Goal: Task Accomplishment & Management: Complete application form

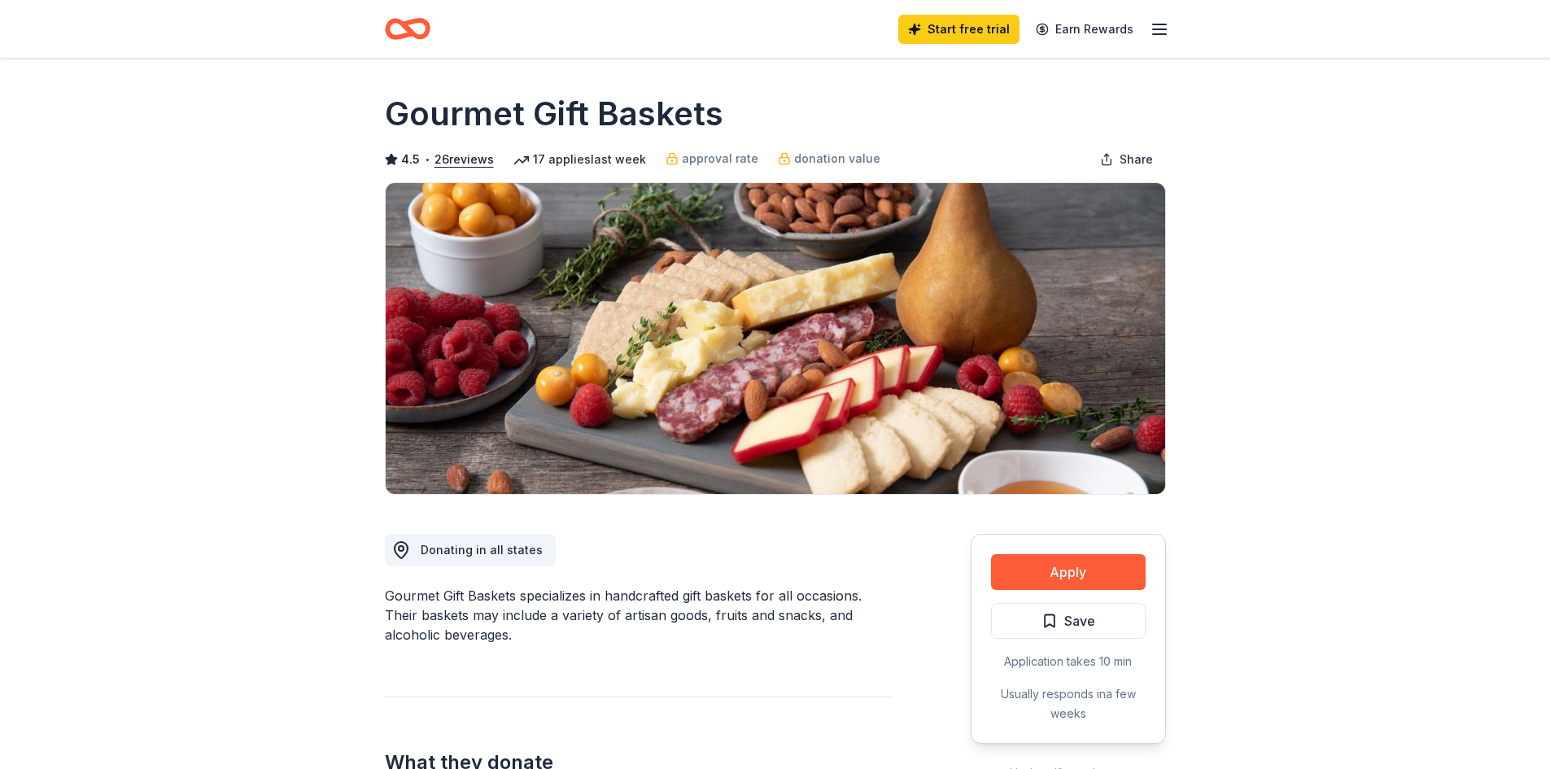
click at [1023, 571] on button "Apply" at bounding box center [1068, 572] width 155 height 36
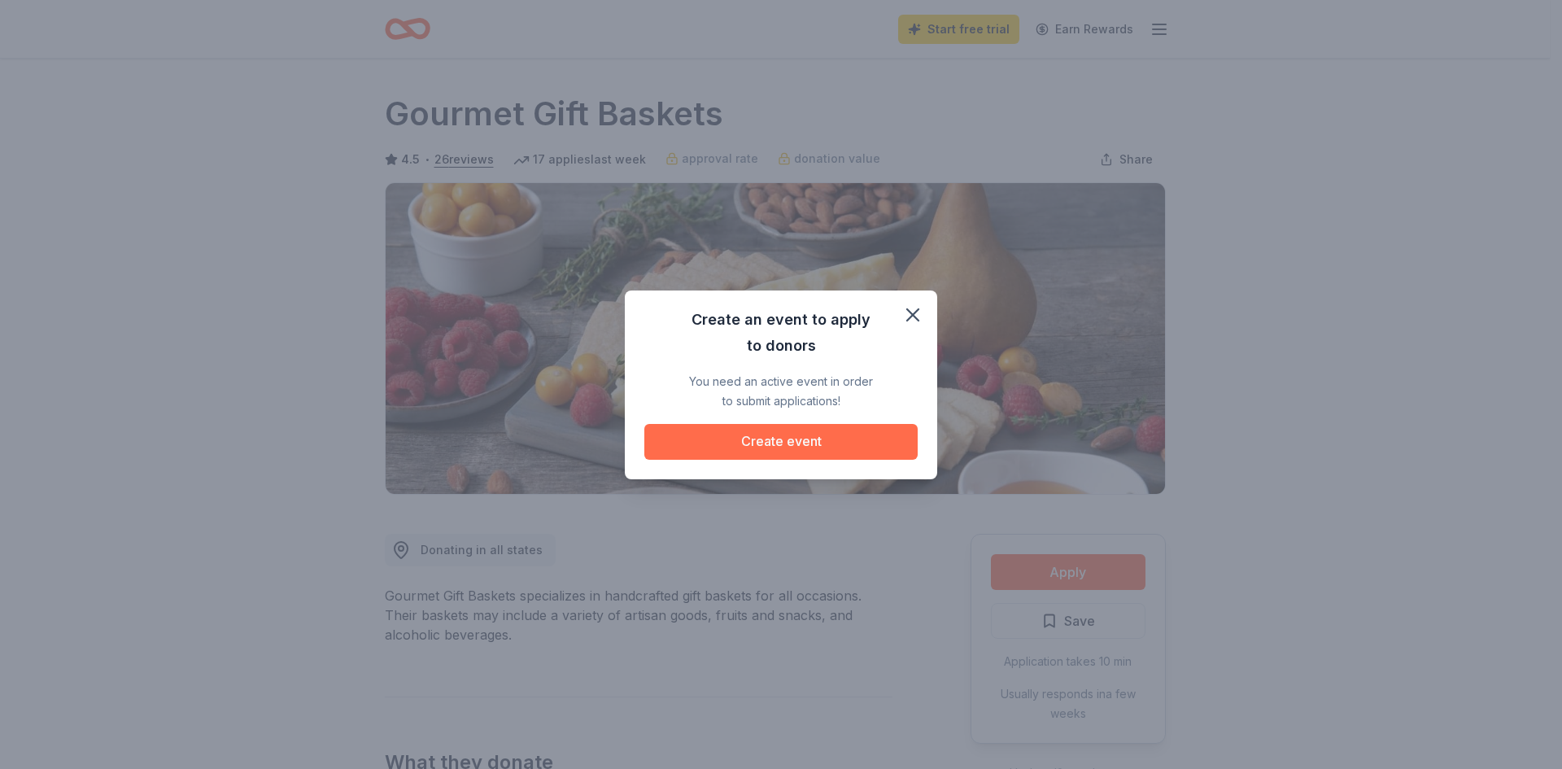
click at [816, 443] on button "Create event" at bounding box center [780, 442] width 273 height 36
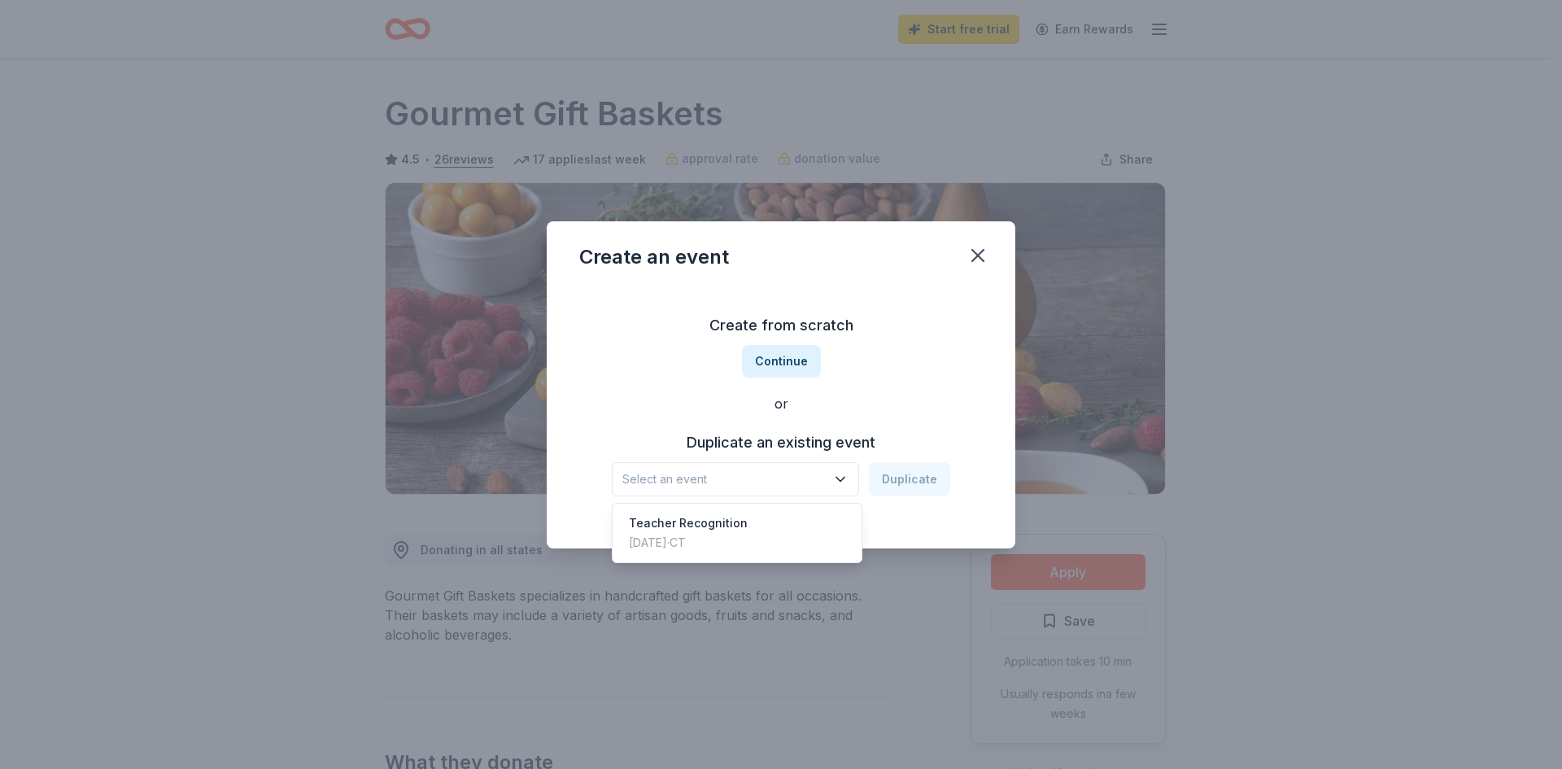
click at [769, 473] on span "Select an event" at bounding box center [723, 479] width 203 height 20
click at [712, 523] on div "Teacher Recognition" at bounding box center [688, 523] width 119 height 20
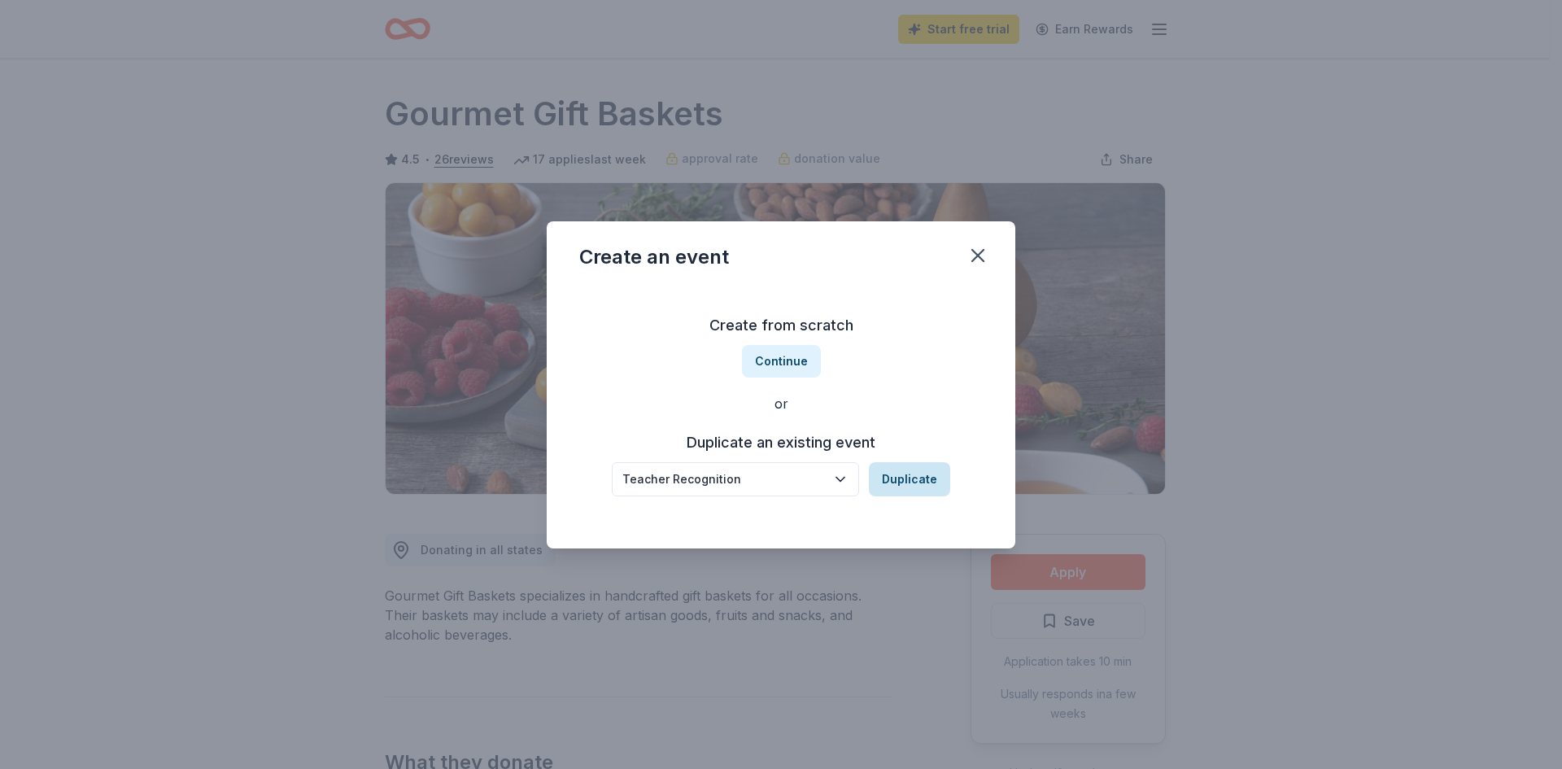
click at [889, 480] on button "Duplicate" at bounding box center [909, 479] width 81 height 34
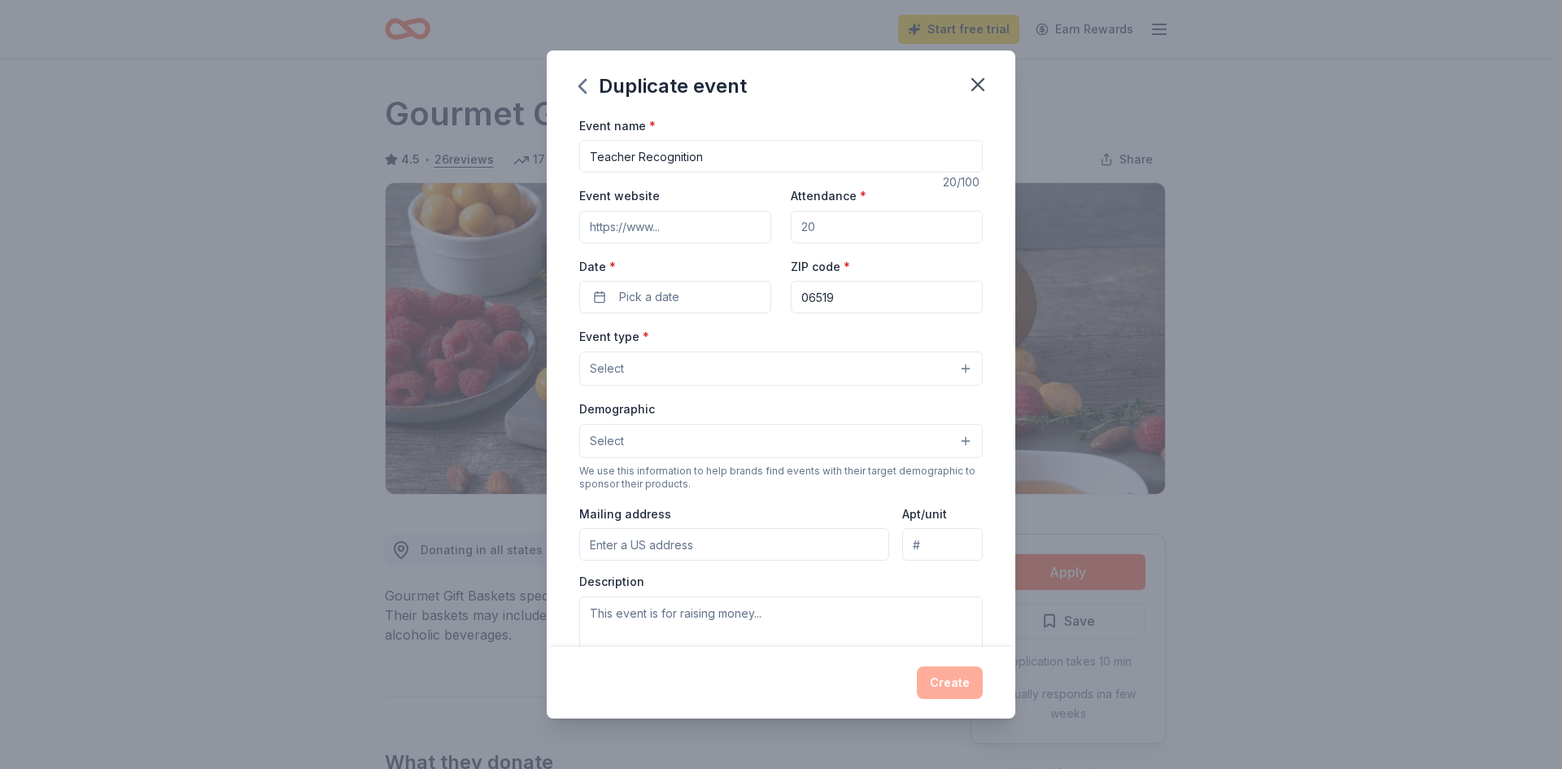
click at [676, 233] on input "Event website" at bounding box center [675, 227] width 192 height 33
click at [822, 215] on input "Attendance *" at bounding box center [887, 227] width 192 height 33
type input "40"
click at [647, 291] on span "Pick a date" at bounding box center [649, 297] width 60 height 20
click at [765, 345] on button "Go to next month" at bounding box center [759, 340] width 23 height 23
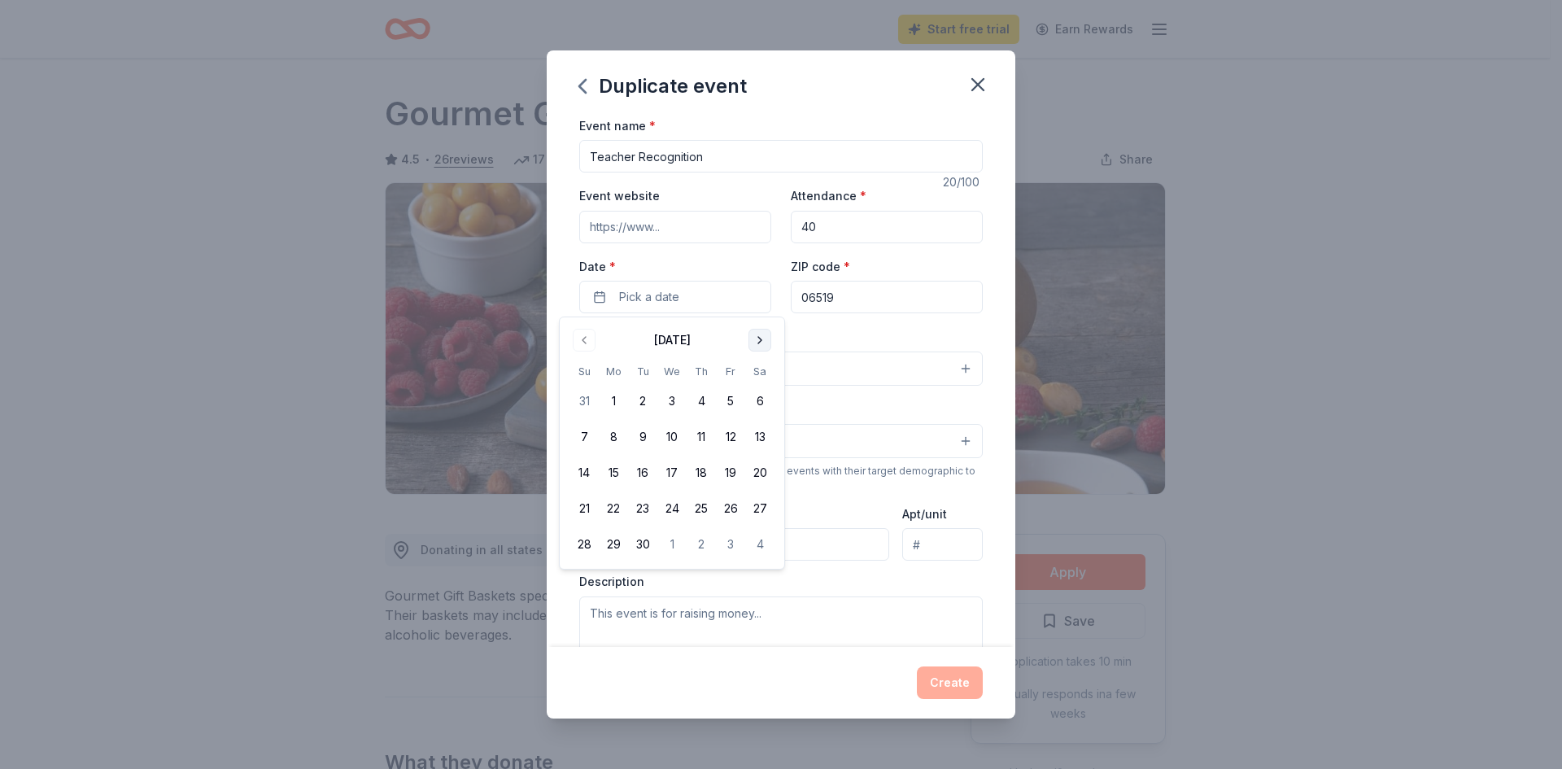
click at [765, 345] on button "Go to next month" at bounding box center [759, 340] width 23 height 23
click at [680, 517] on button "19" at bounding box center [671, 508] width 29 height 29
click at [888, 329] on div "Event type * Select" at bounding box center [780, 355] width 403 height 59
click at [619, 373] on span "Select" at bounding box center [607, 369] width 34 height 20
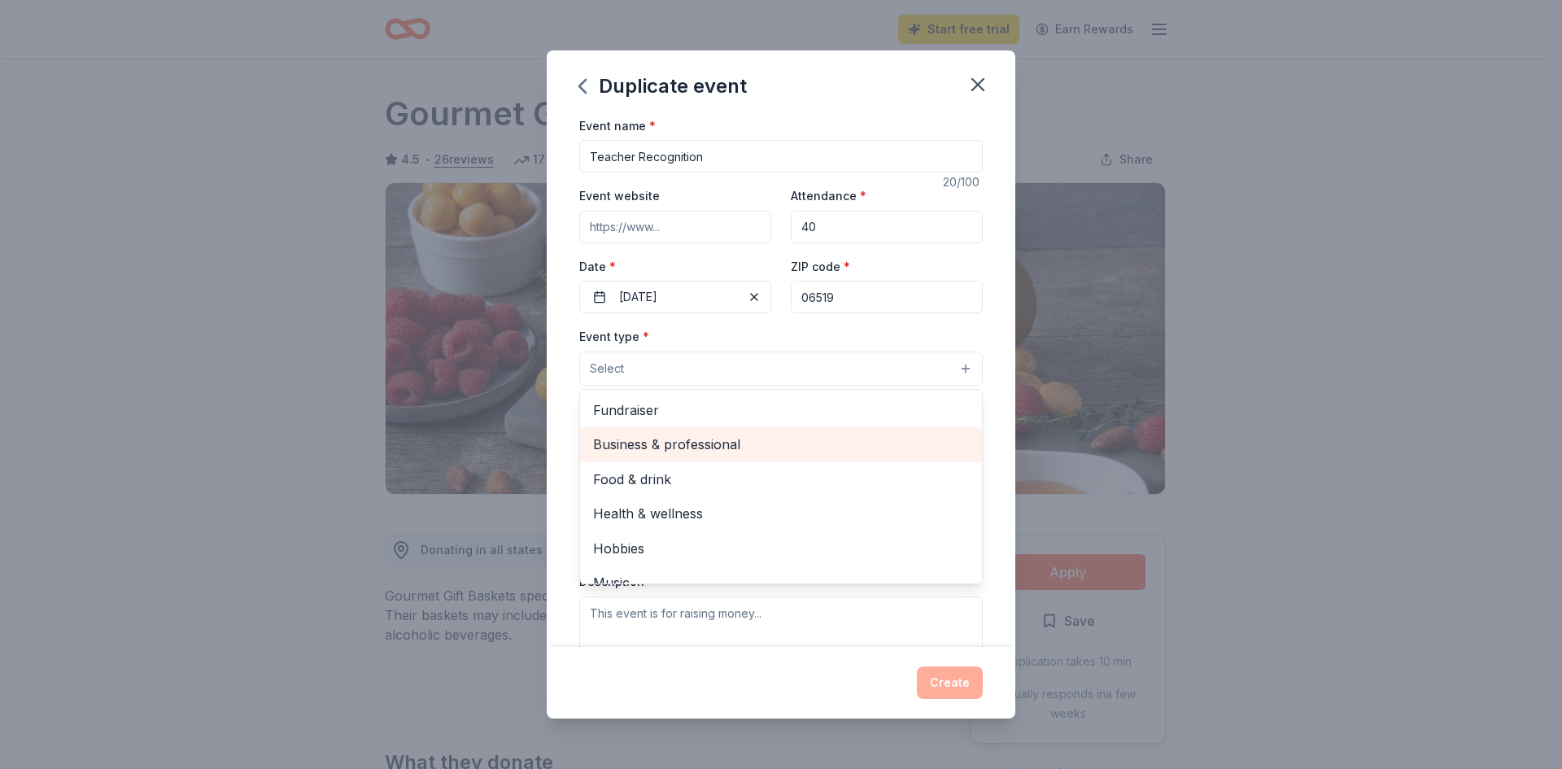
click at [629, 440] on span "Business & professional" at bounding box center [781, 444] width 376 height 21
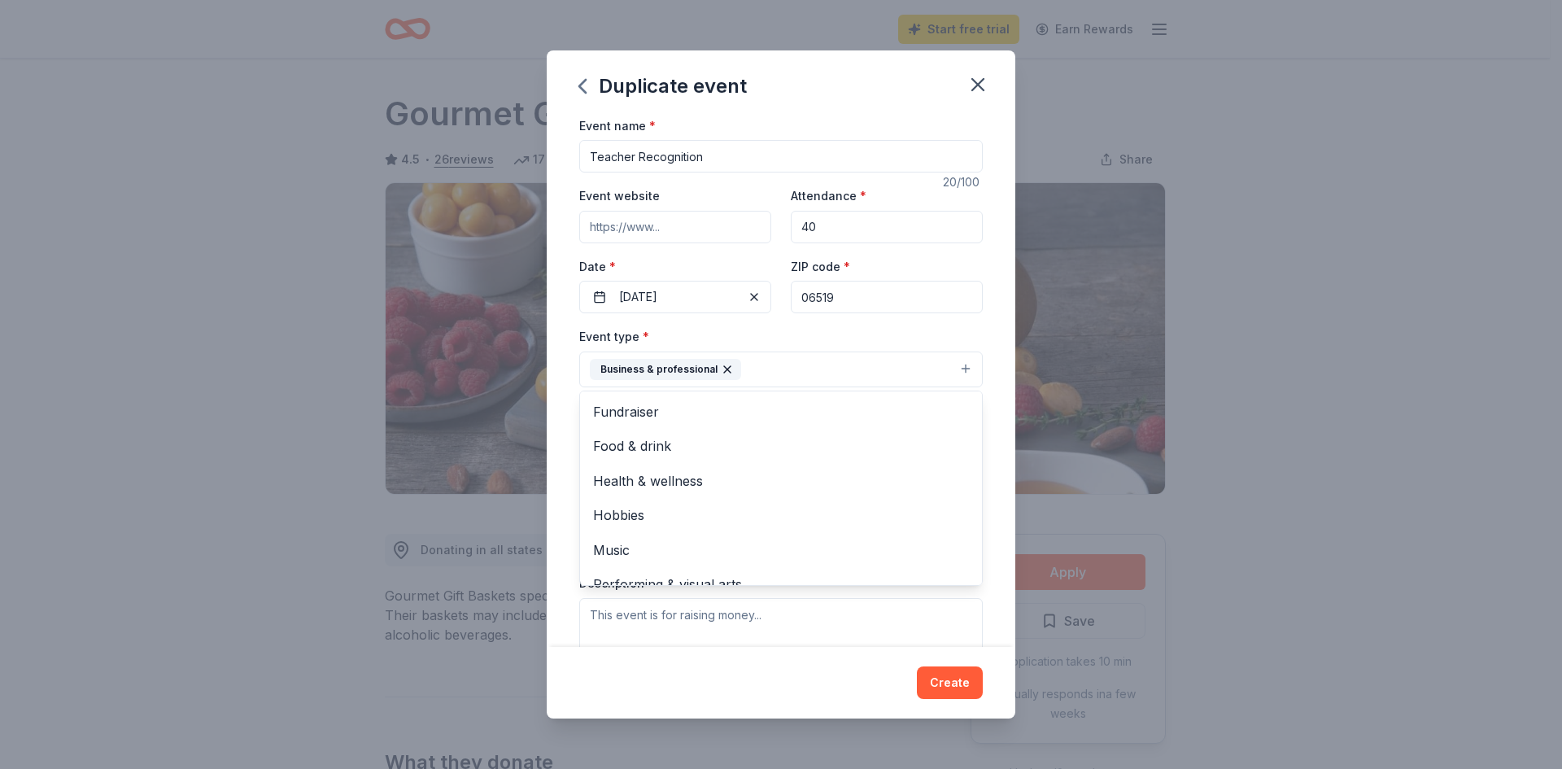
click at [774, 646] on div "Event type * Business & professional Fundraiser Food & drink Health & wellness …" at bounding box center [780, 498] width 403 height 344
click at [652, 447] on button "Select" at bounding box center [780, 442] width 403 height 34
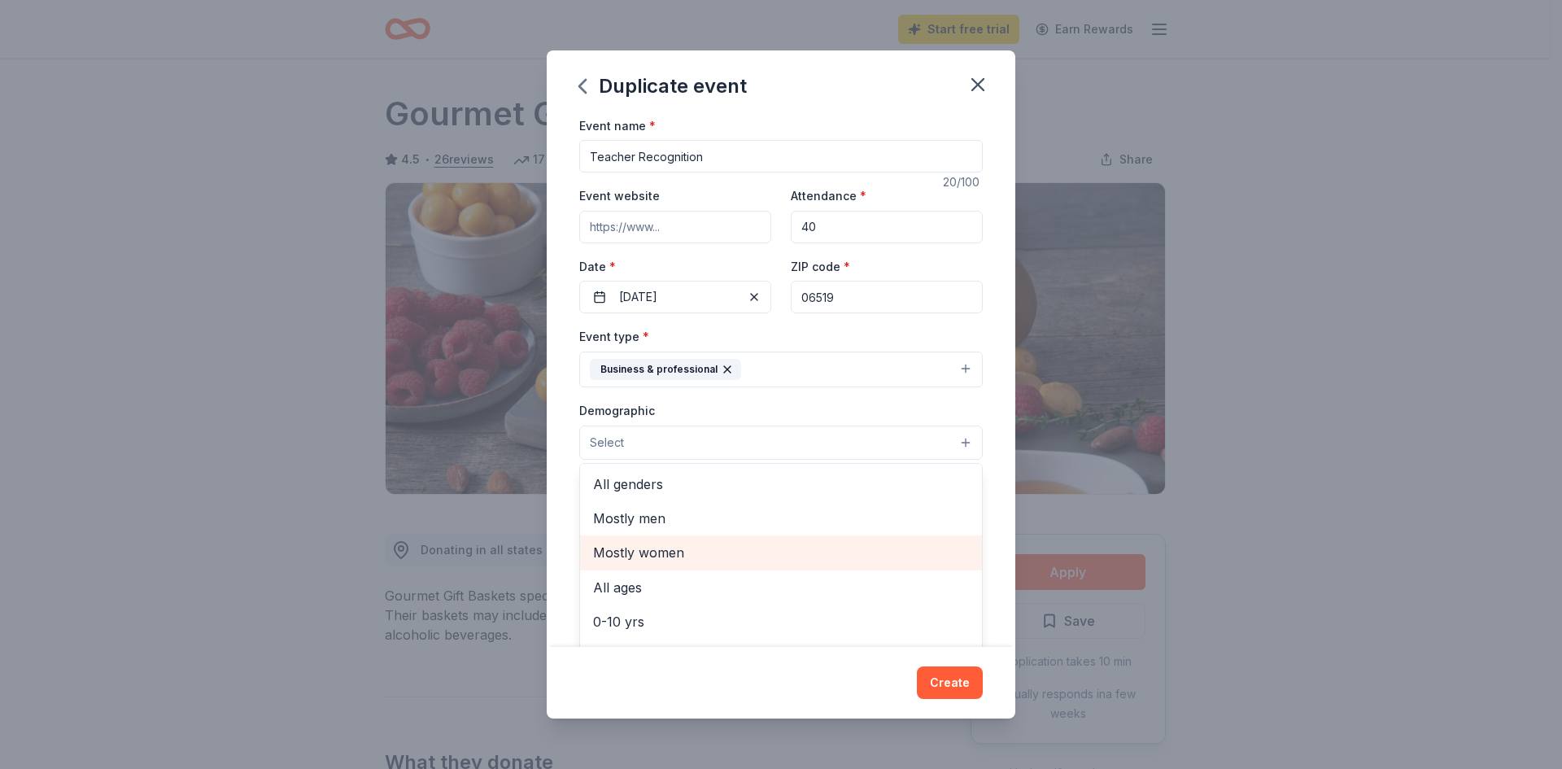
click at [629, 554] on span "Mostly women" at bounding box center [781, 552] width 376 height 21
click at [617, 548] on span "30-40 yrs" at bounding box center [781, 546] width 376 height 21
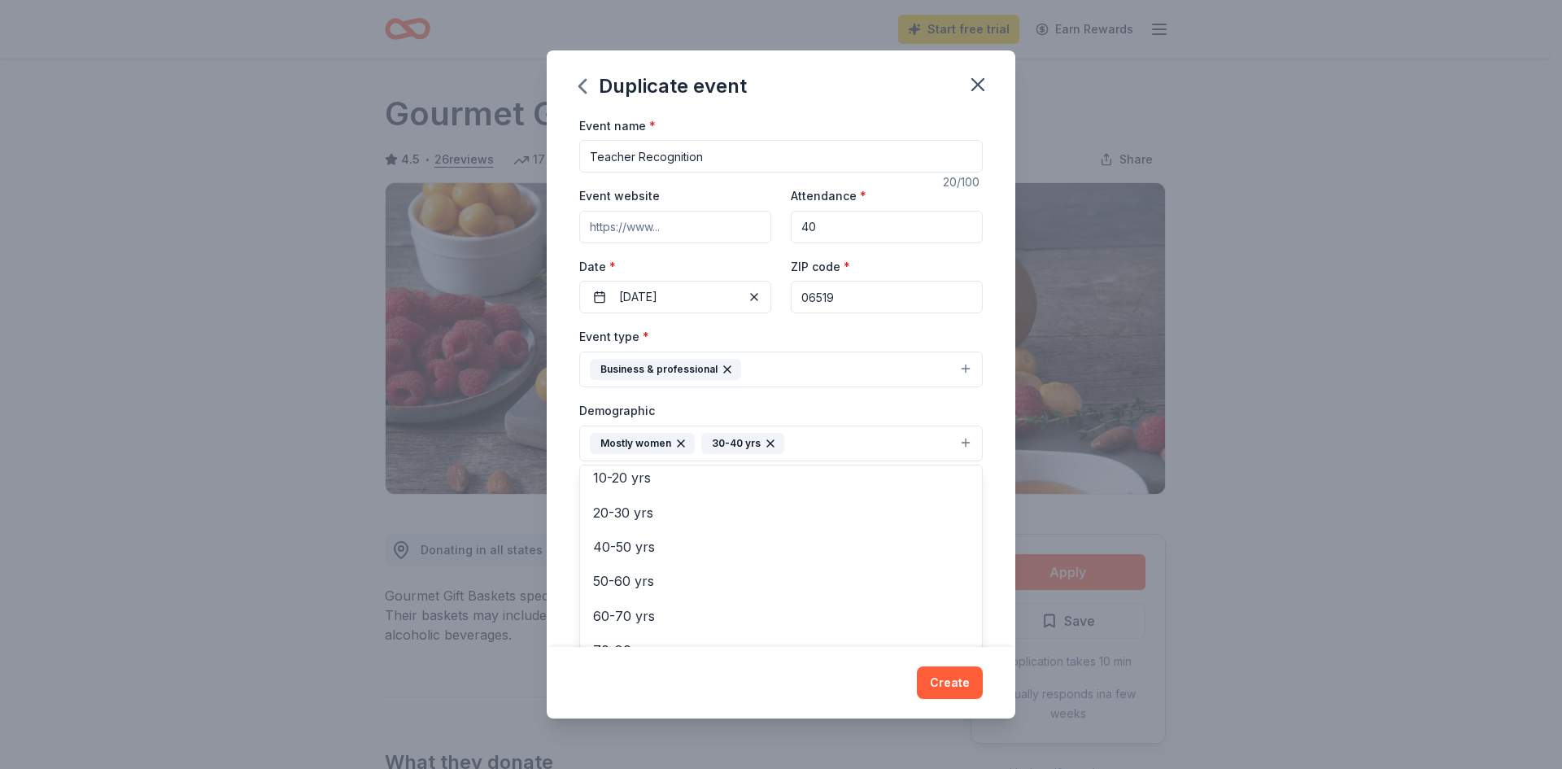
click at [611, 674] on div "Duplicate event Event name * Teacher Recognition 20 /100 Event website Attendan…" at bounding box center [781, 384] width 469 height 669
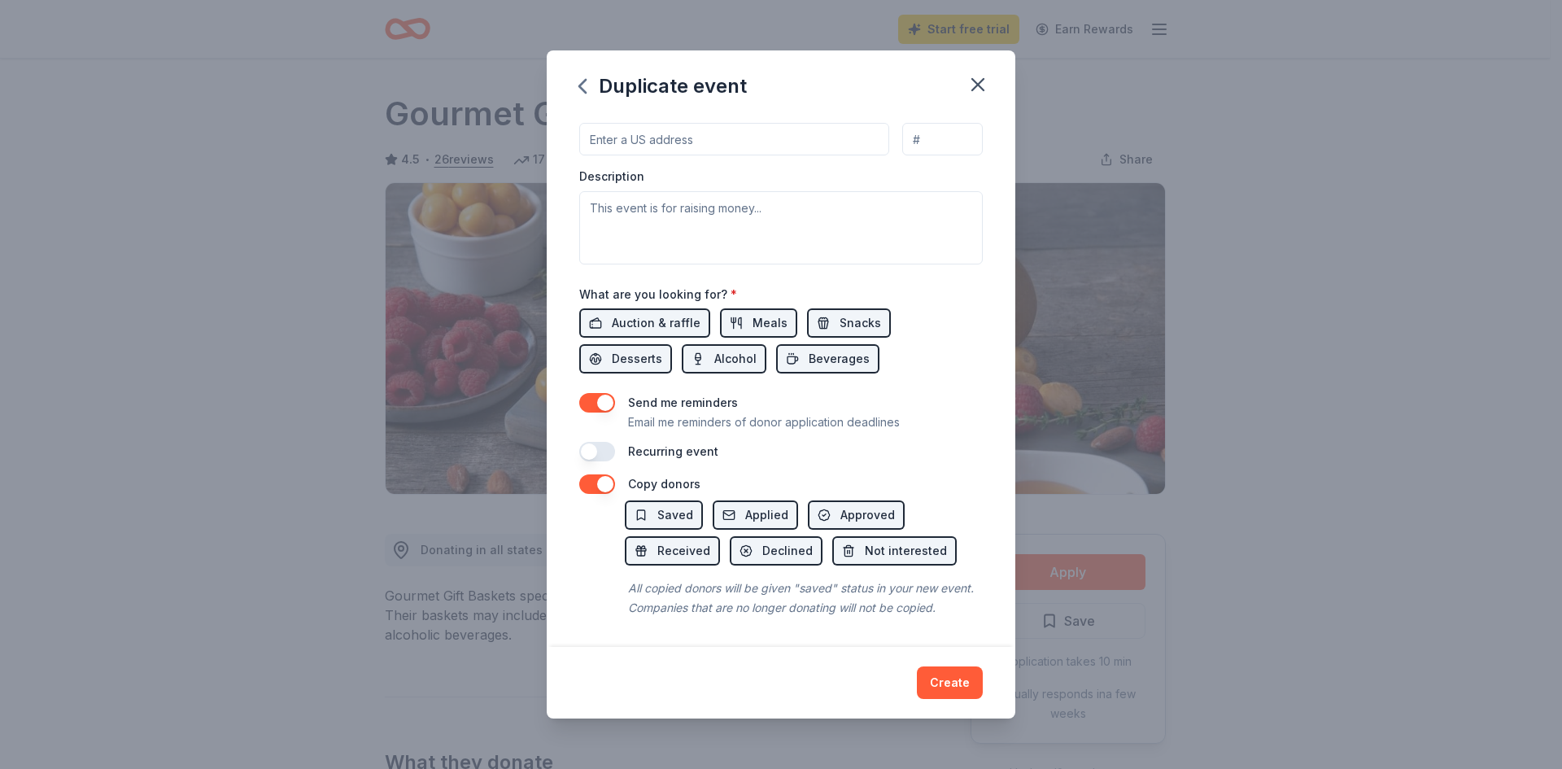
scroll to position [428, 0]
click at [831, 308] on button "Snacks" at bounding box center [849, 322] width 84 height 29
click at [752, 313] on span "Meals" at bounding box center [769, 323] width 35 height 20
click at [630, 349] on span "Desserts" at bounding box center [637, 359] width 50 height 20
click at [634, 349] on span "Desserts" at bounding box center [637, 359] width 50 height 20
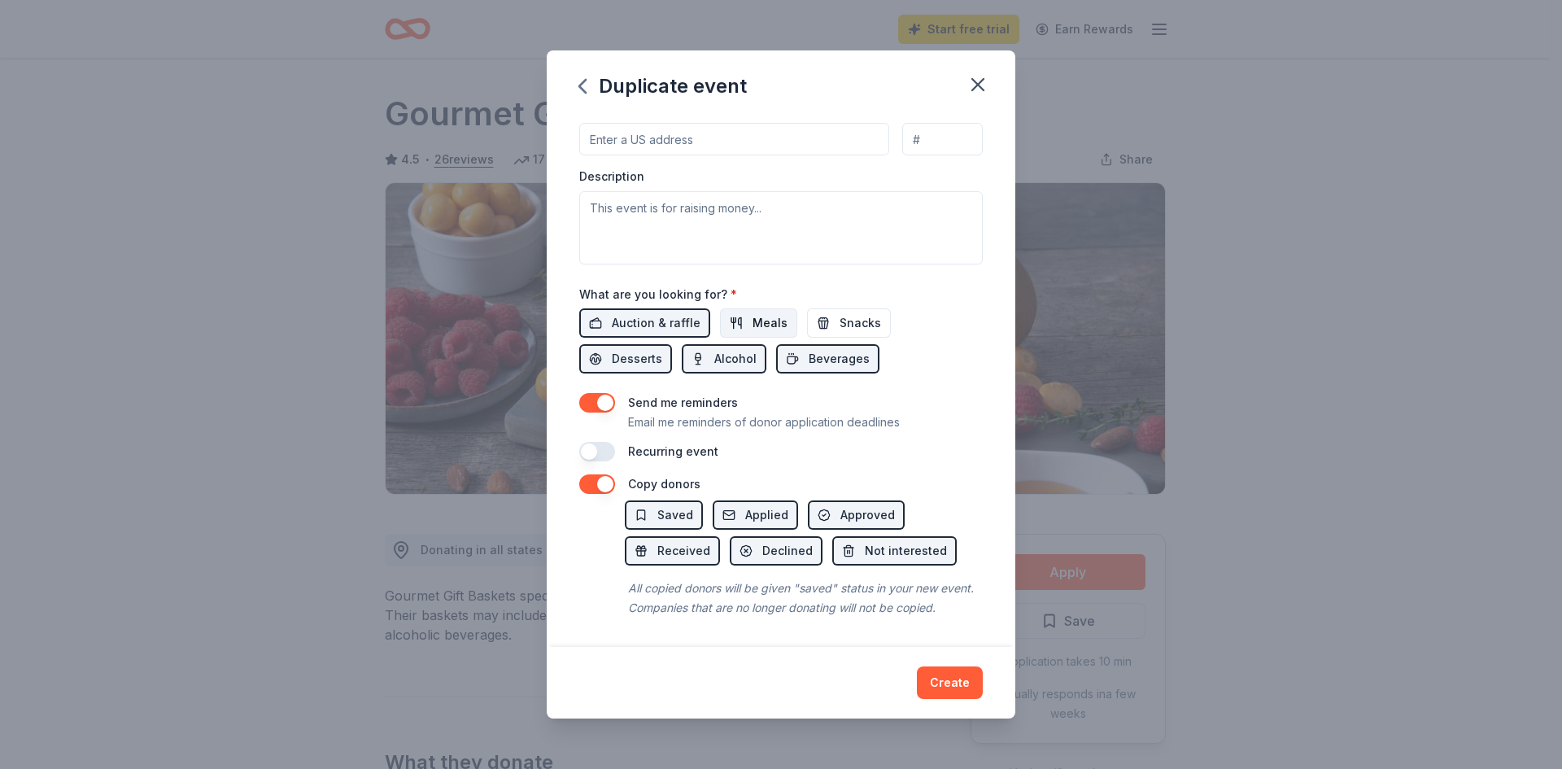
click at [735, 308] on button "Meals" at bounding box center [758, 322] width 77 height 29
click at [822, 308] on button "Snacks" at bounding box center [849, 322] width 84 height 29
click at [710, 344] on button "Alcohol" at bounding box center [724, 358] width 85 height 29
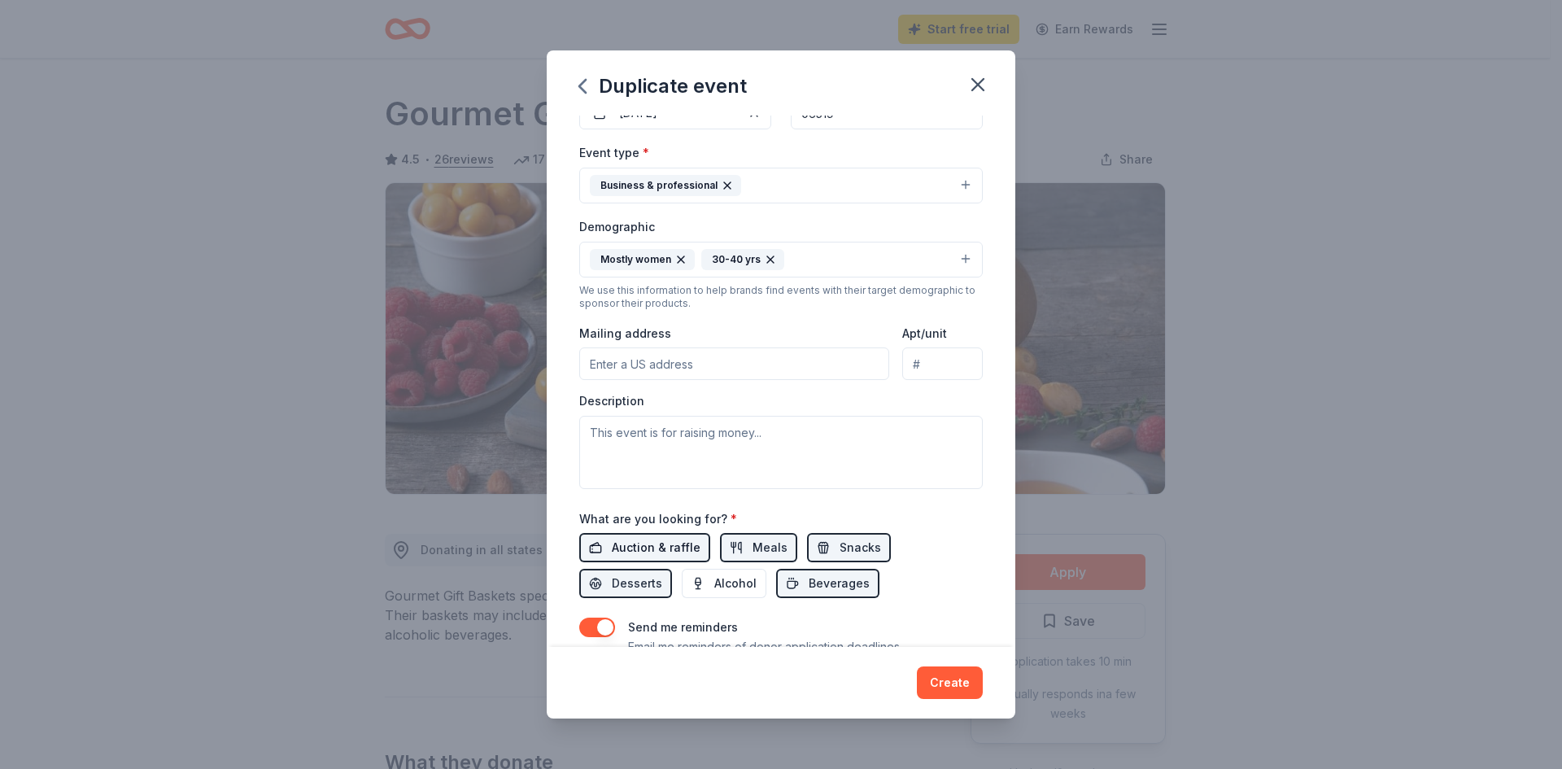
click at [629, 552] on span "Auction & raffle" at bounding box center [656, 548] width 89 height 20
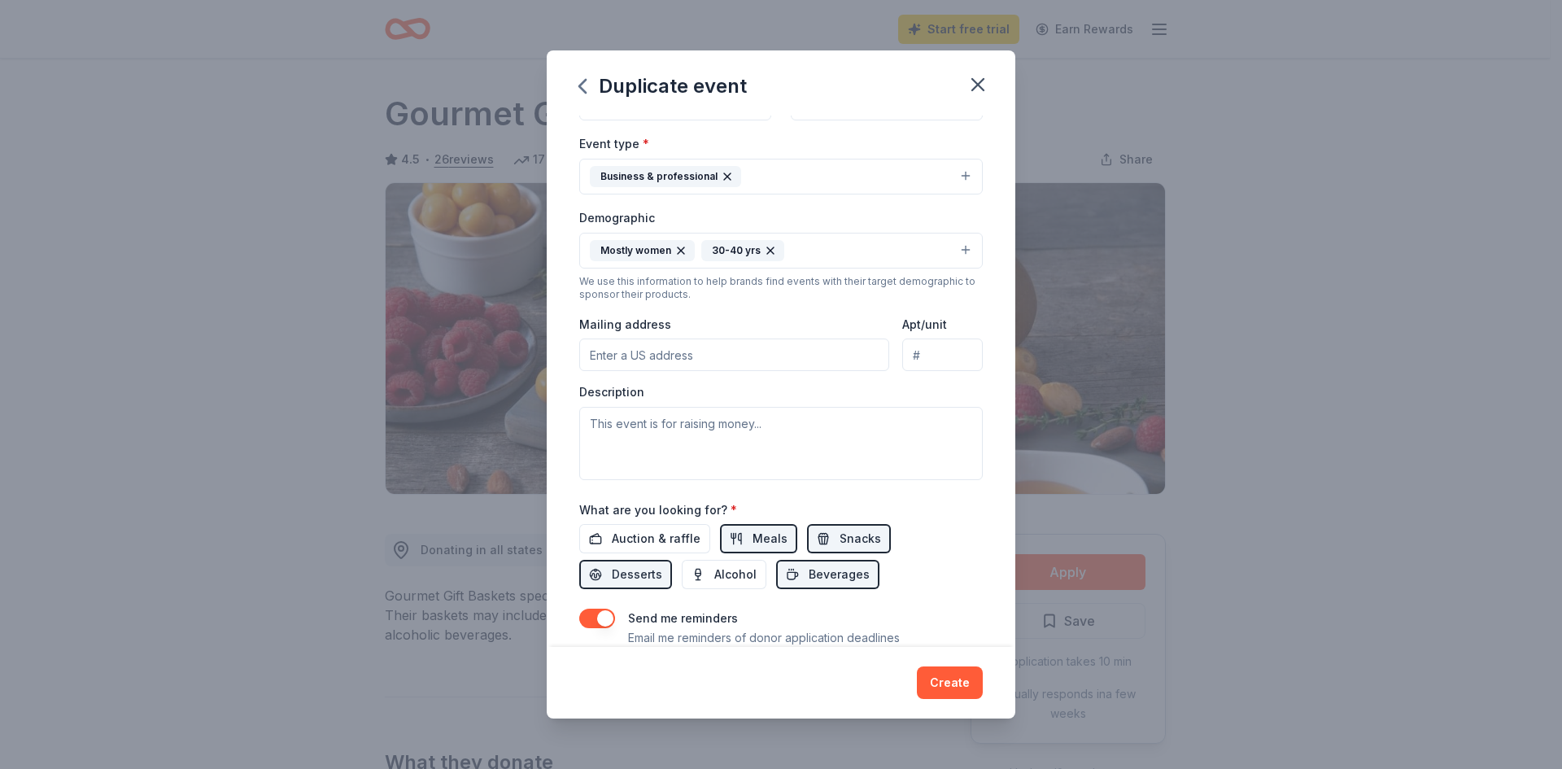
scroll to position [244, 0]
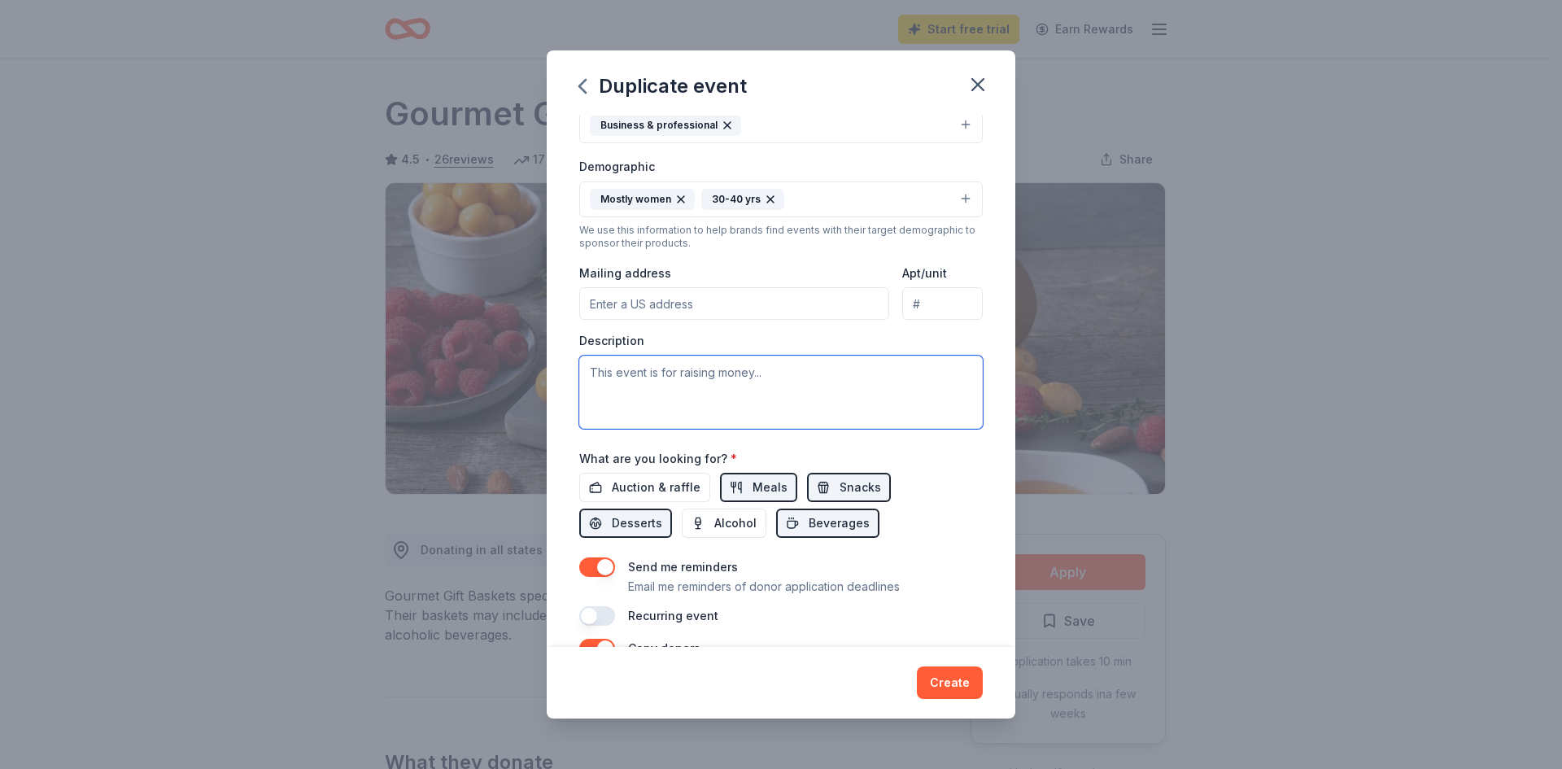
click at [725, 381] on textarea at bounding box center [780, 391] width 403 height 73
type textarea "A"
drag, startPoint x: 835, startPoint y: 74, endPoint x: 982, endPoint y: 51, distance: 148.2
click at [809, 212] on div "Duplicate event Event name * Teacher Recognition 20 /100 Event website Attendan…" at bounding box center [781, 384] width 469 height 669
click at [630, 294] on input "Mailing address" at bounding box center [734, 303] width 310 height 33
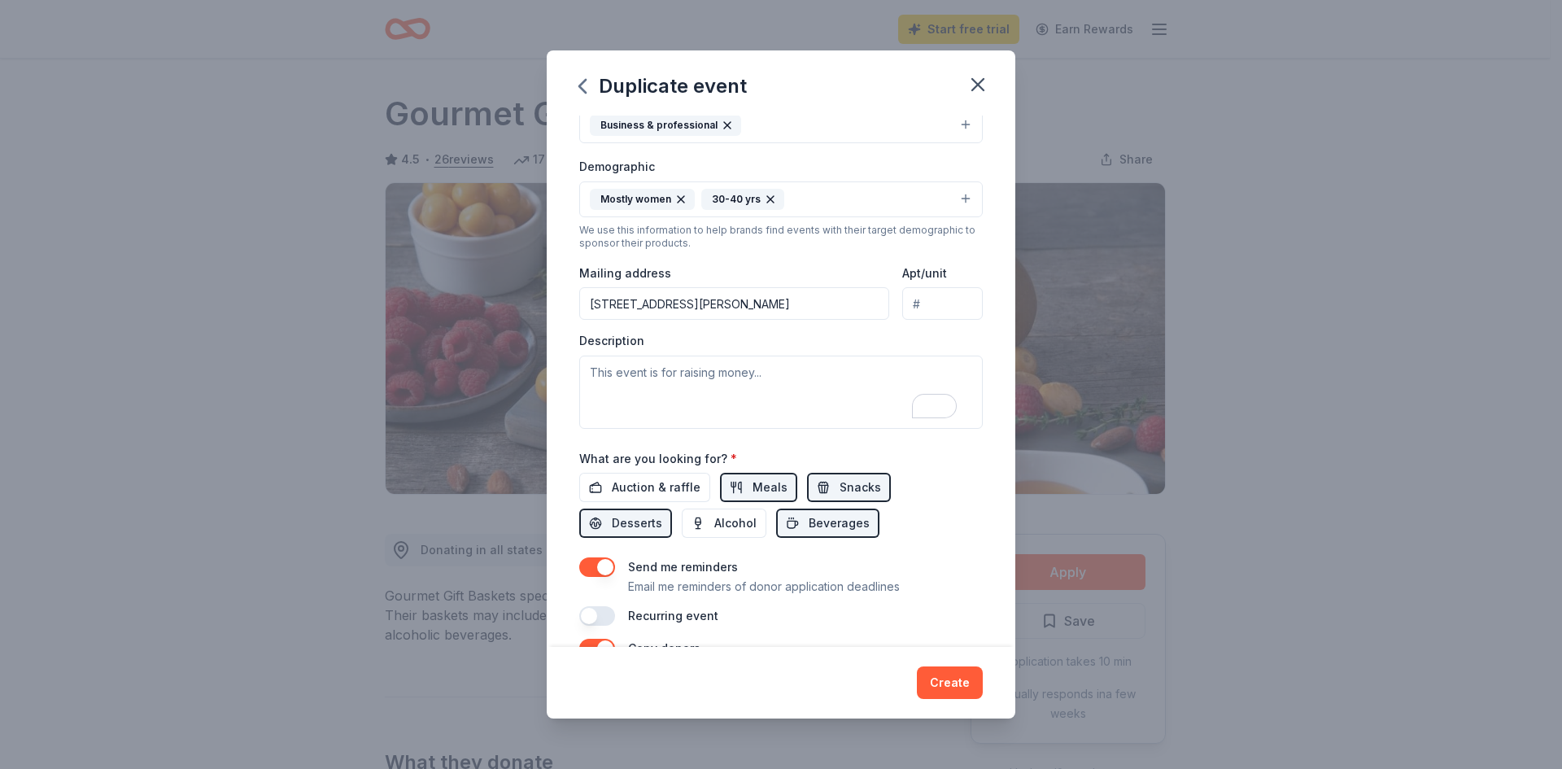
type input "[STREET_ADDRESS][PERSON_NAME]"
click at [643, 373] on textarea "To enrich screen reader interactions, please activate Accessibility in Grammarl…" at bounding box center [780, 391] width 403 height 73
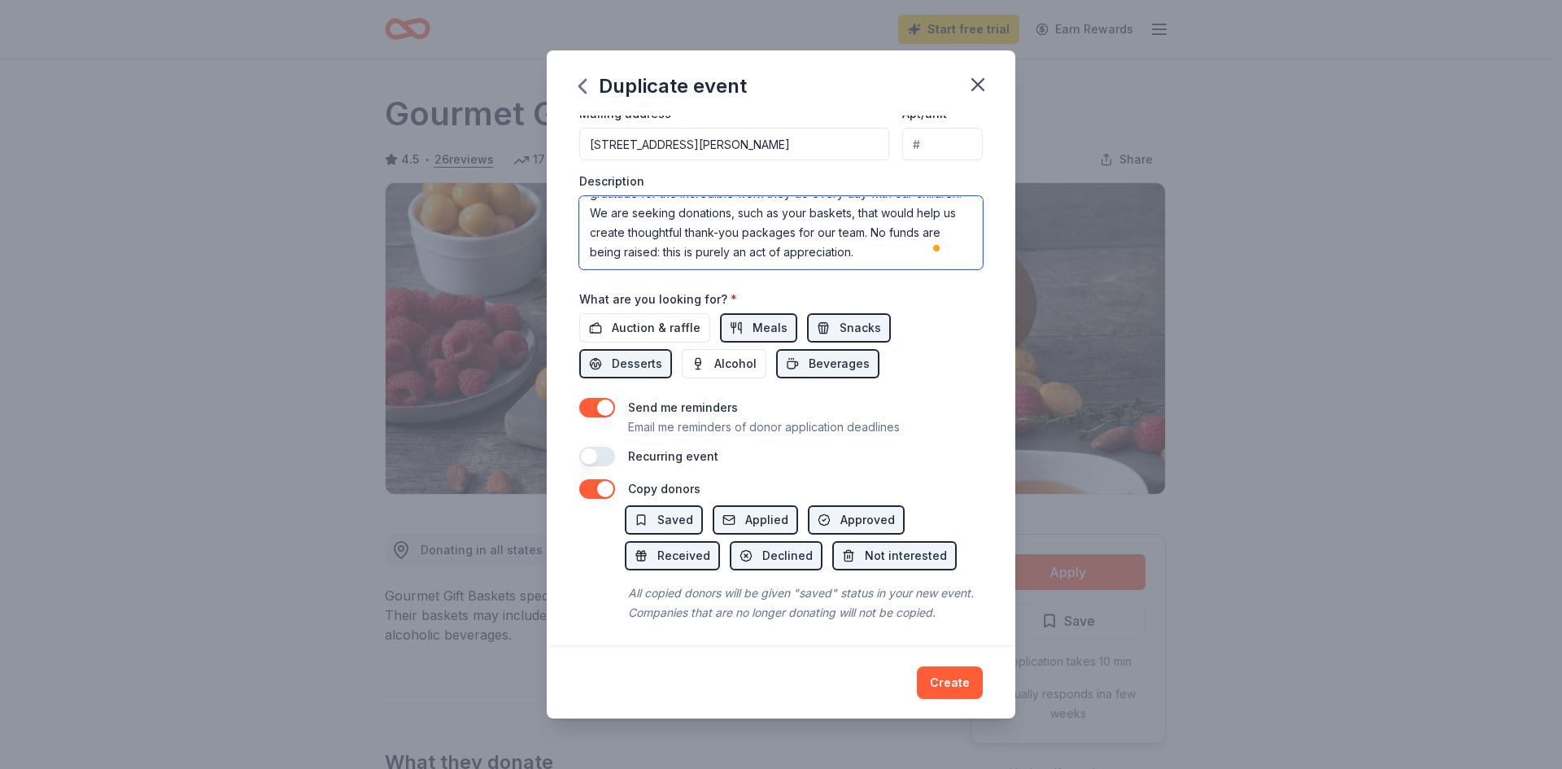
scroll to position [407, 0]
click at [627, 245] on textarea "In the spirit of [DATE], we are hosting a special appreciation event for our de…" at bounding box center [780, 229] width 403 height 73
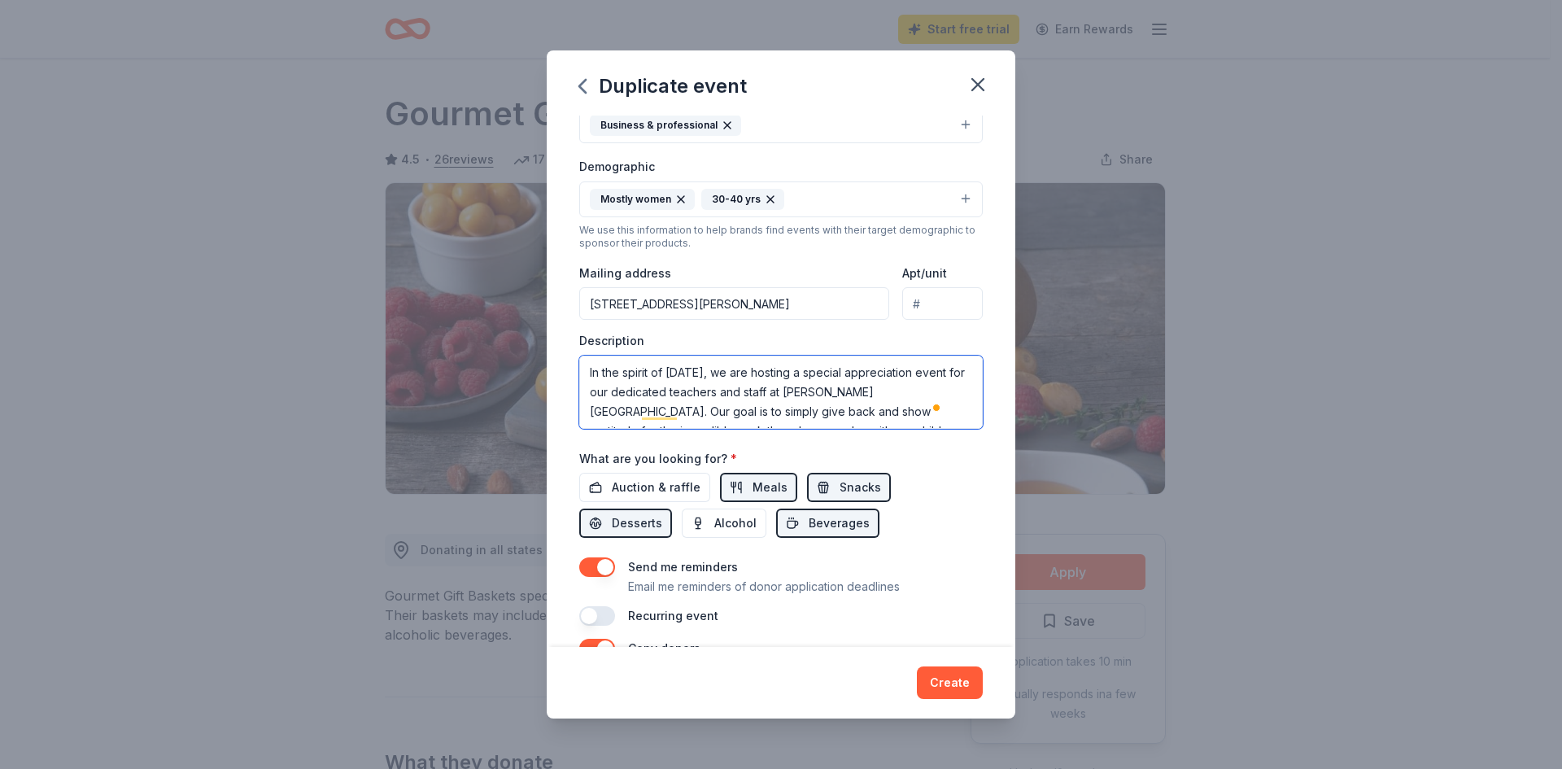
type textarea "In the spirit of [DATE], we are hosting a special appreciation event for our de…"
click at [674, 198] on icon "button" at bounding box center [680, 199] width 13 height 13
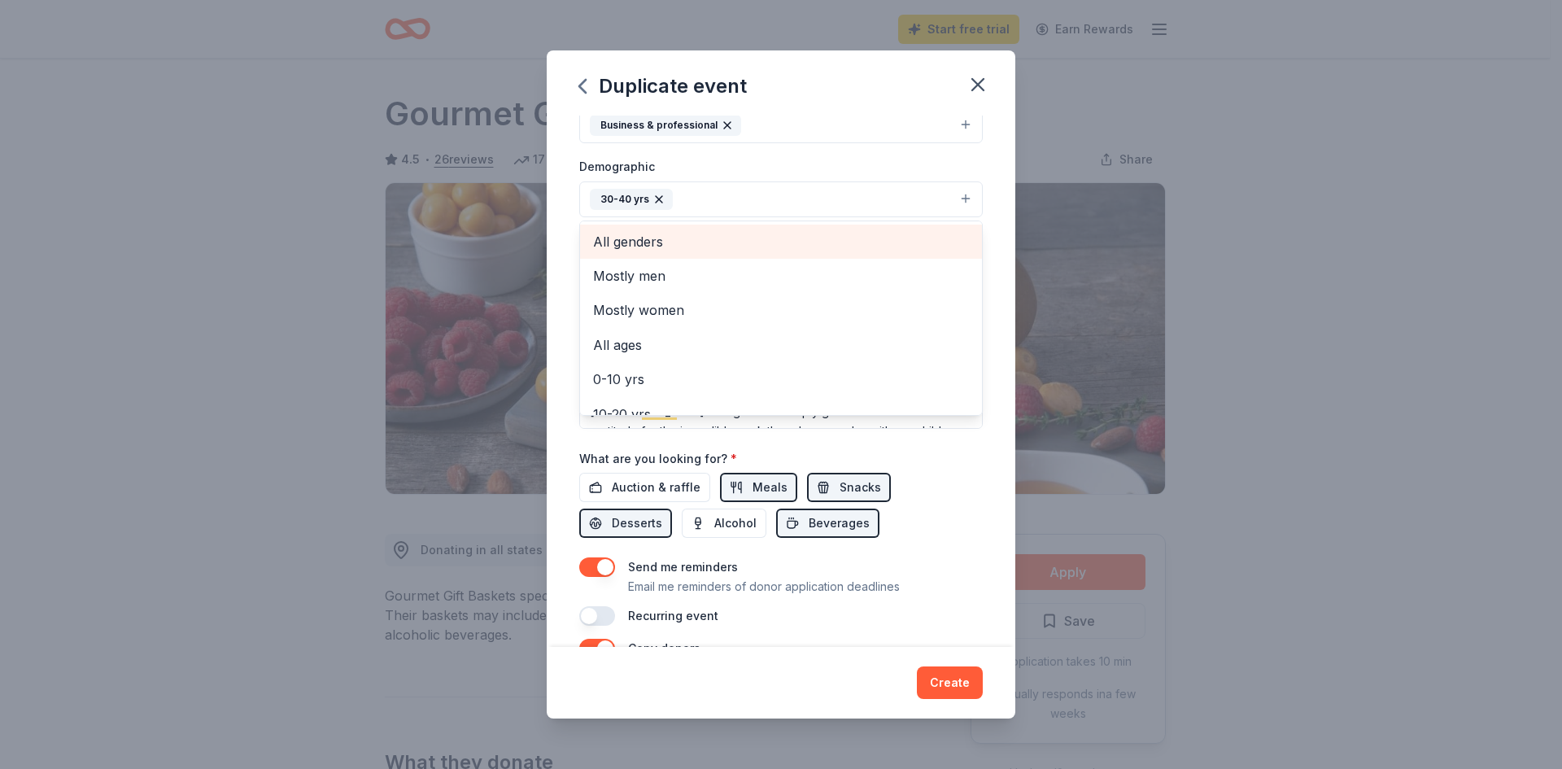
click at [648, 233] on span "All genders" at bounding box center [781, 241] width 376 height 21
click at [904, 477] on div "Event name * Teacher Recognition 20 /100 Event website Attendance * 40 Date * […" at bounding box center [780, 248] width 403 height 755
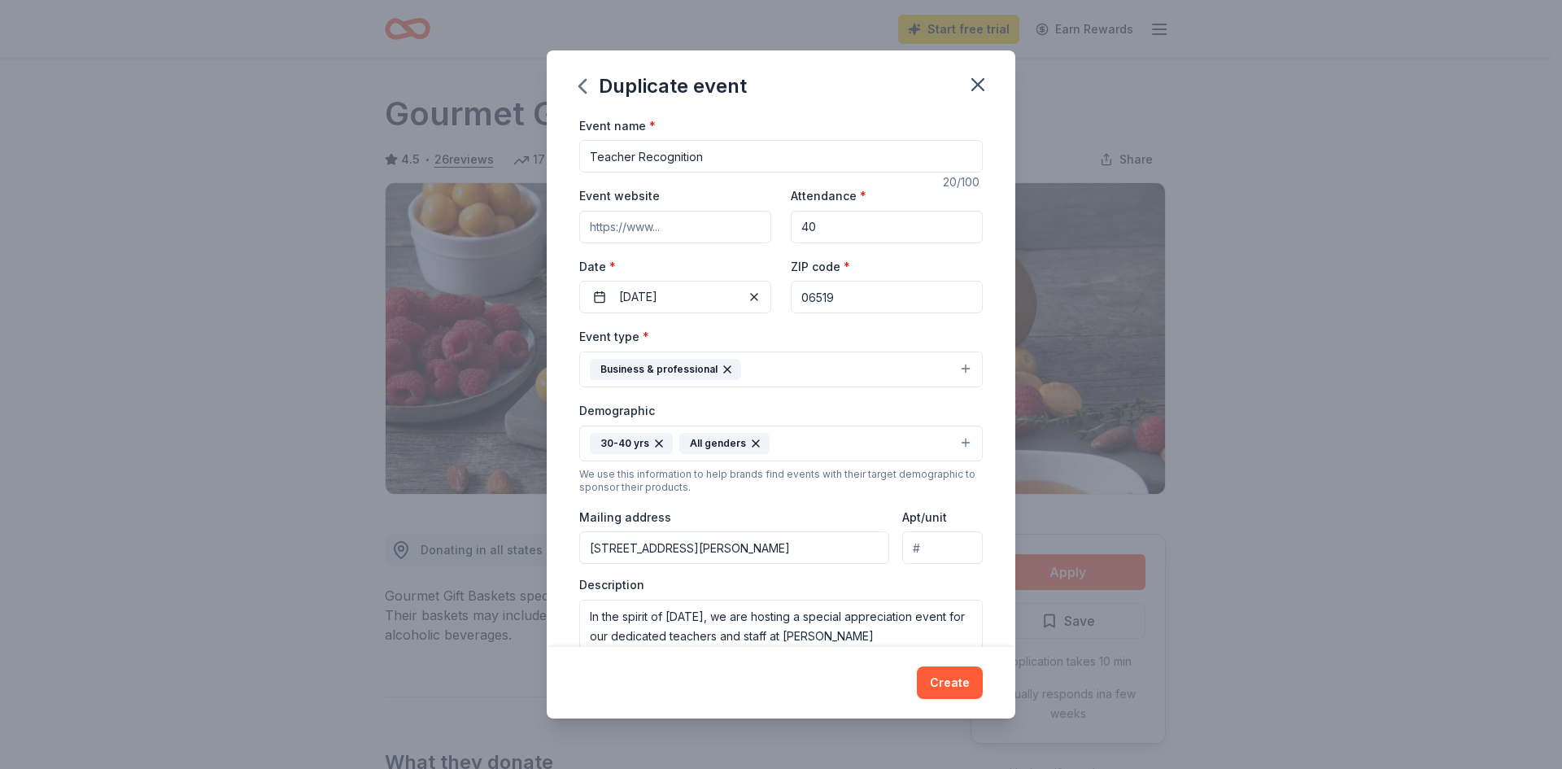
click at [676, 228] on input "Event website" at bounding box center [675, 227] width 192 height 33
paste input "[URL][DOMAIN_NAME]"
type input "[URL][DOMAIN_NAME]"
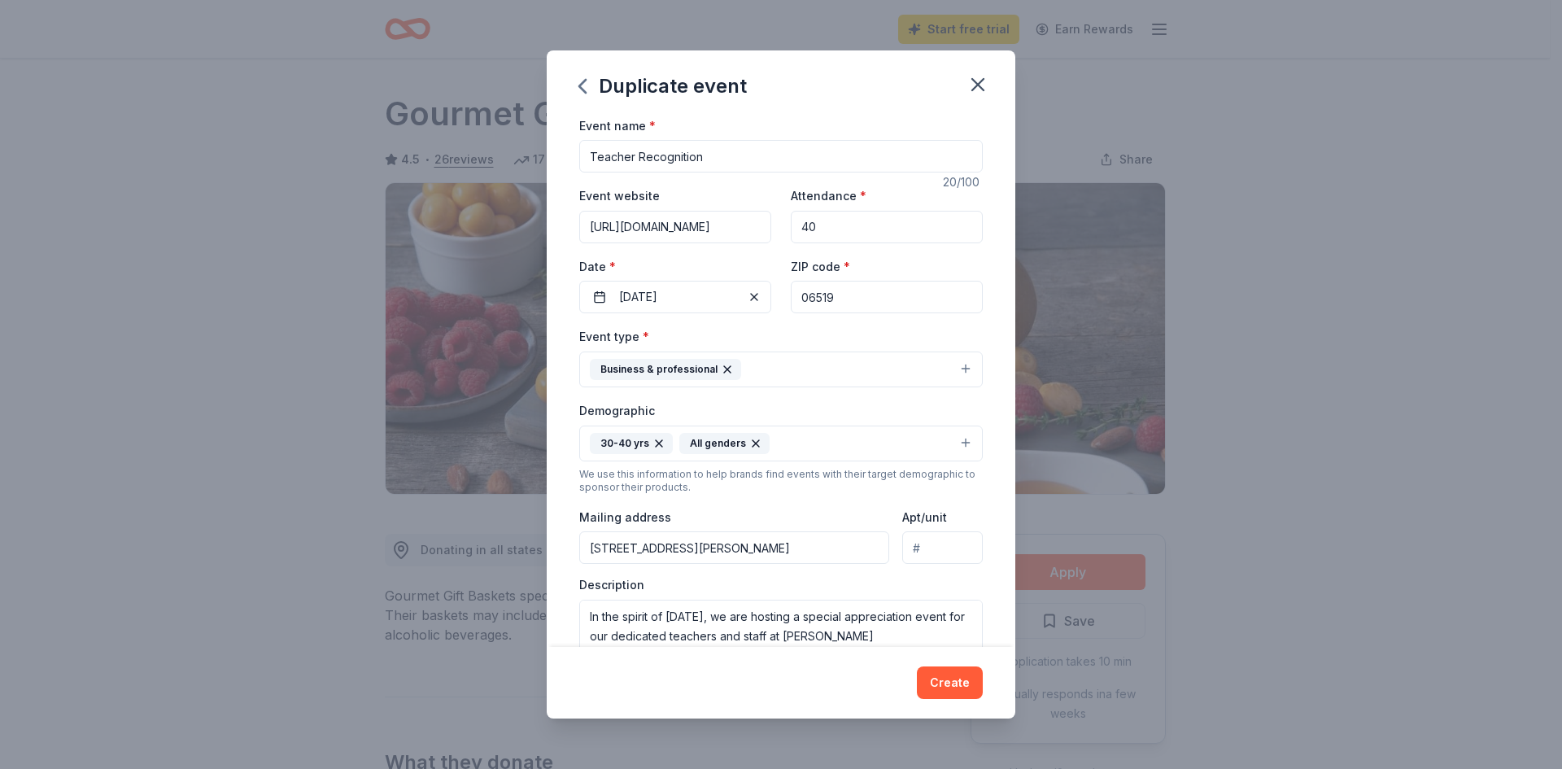
click at [708, 401] on div "Demographic 30-40 yrs All genders" at bounding box center [780, 430] width 403 height 61
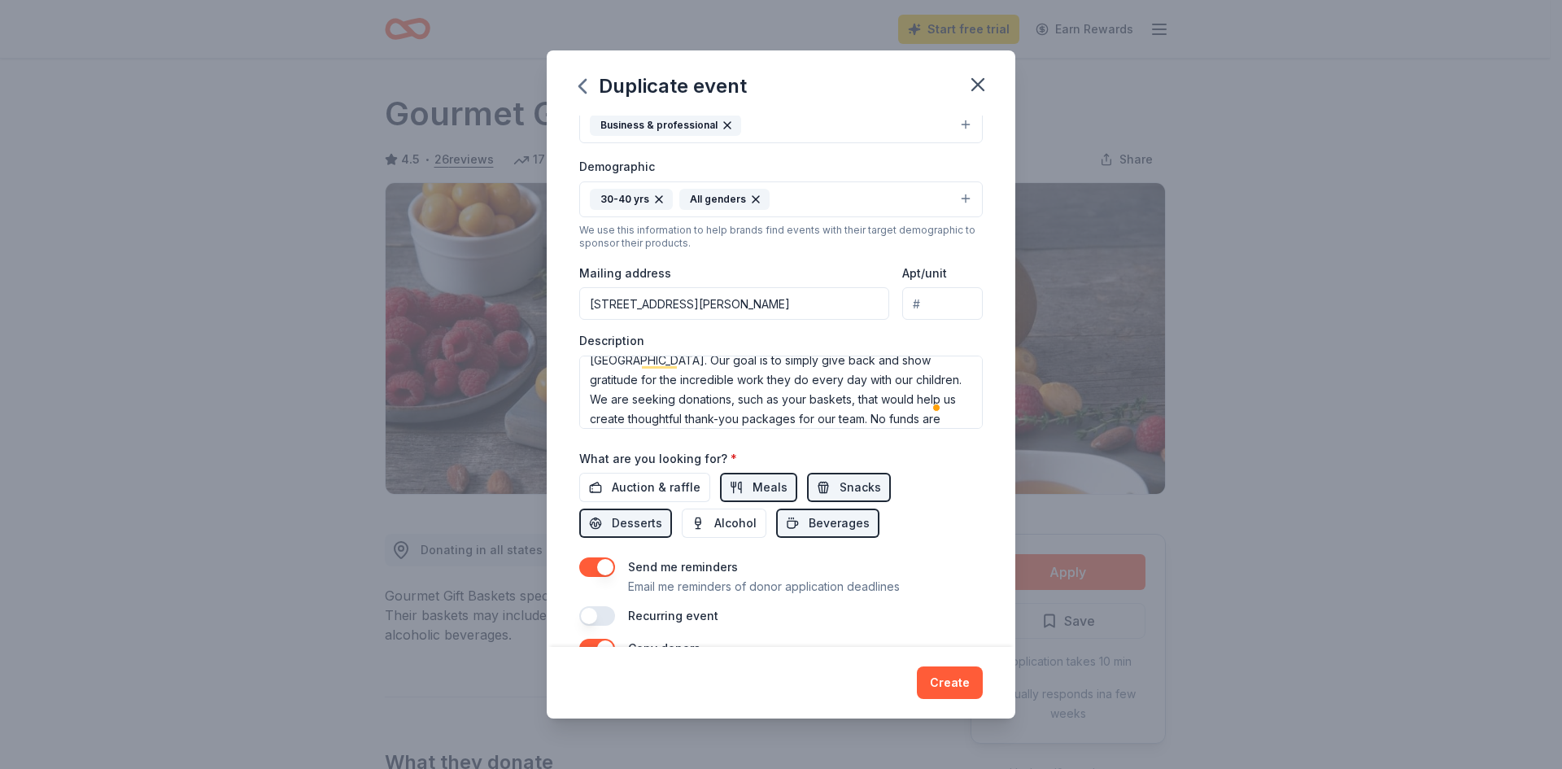
scroll to position [78, 0]
click at [962, 690] on button "Create" at bounding box center [950, 682] width 66 height 33
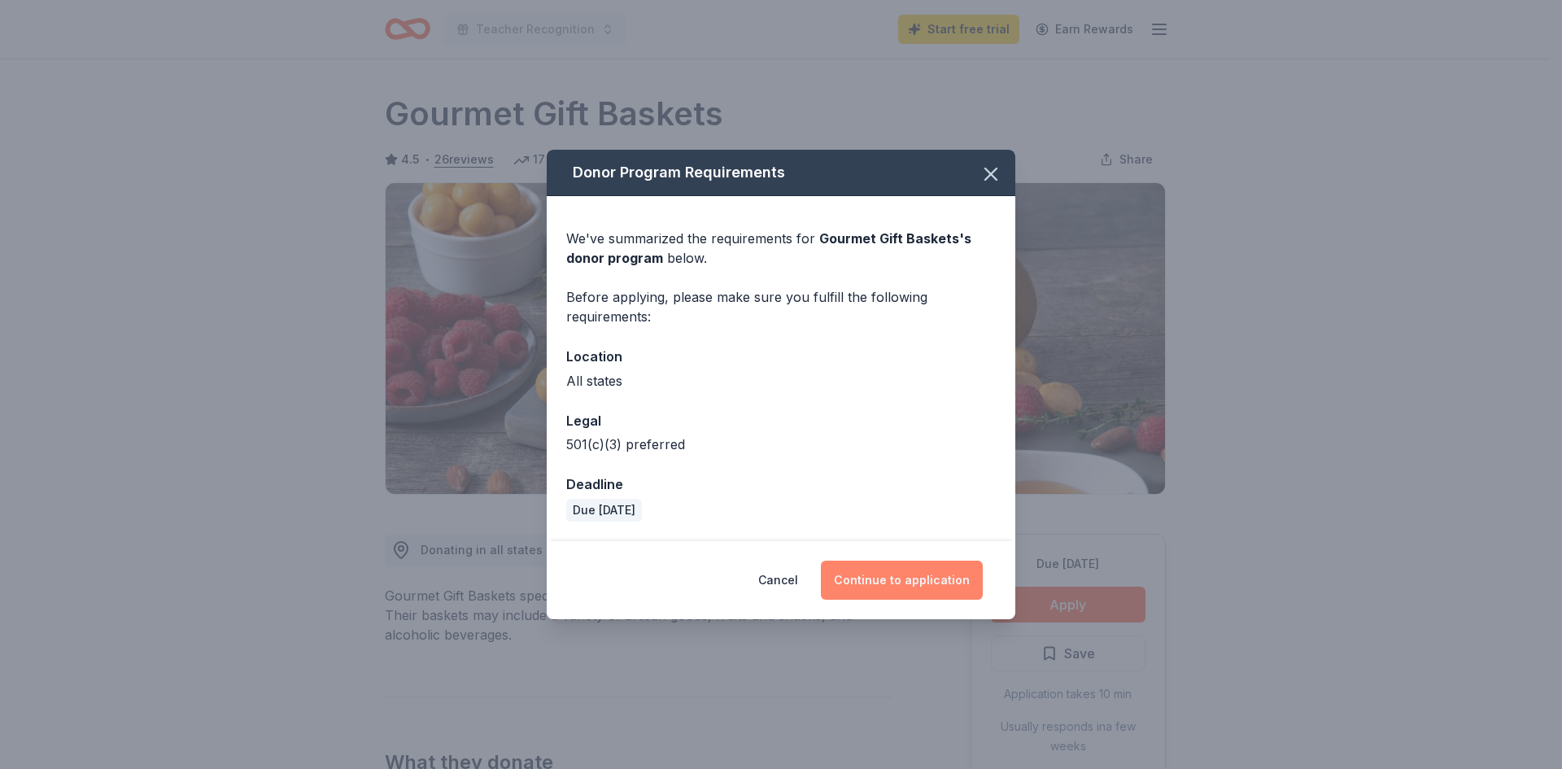
click at [883, 582] on button "Continue to application" at bounding box center [902, 579] width 162 height 39
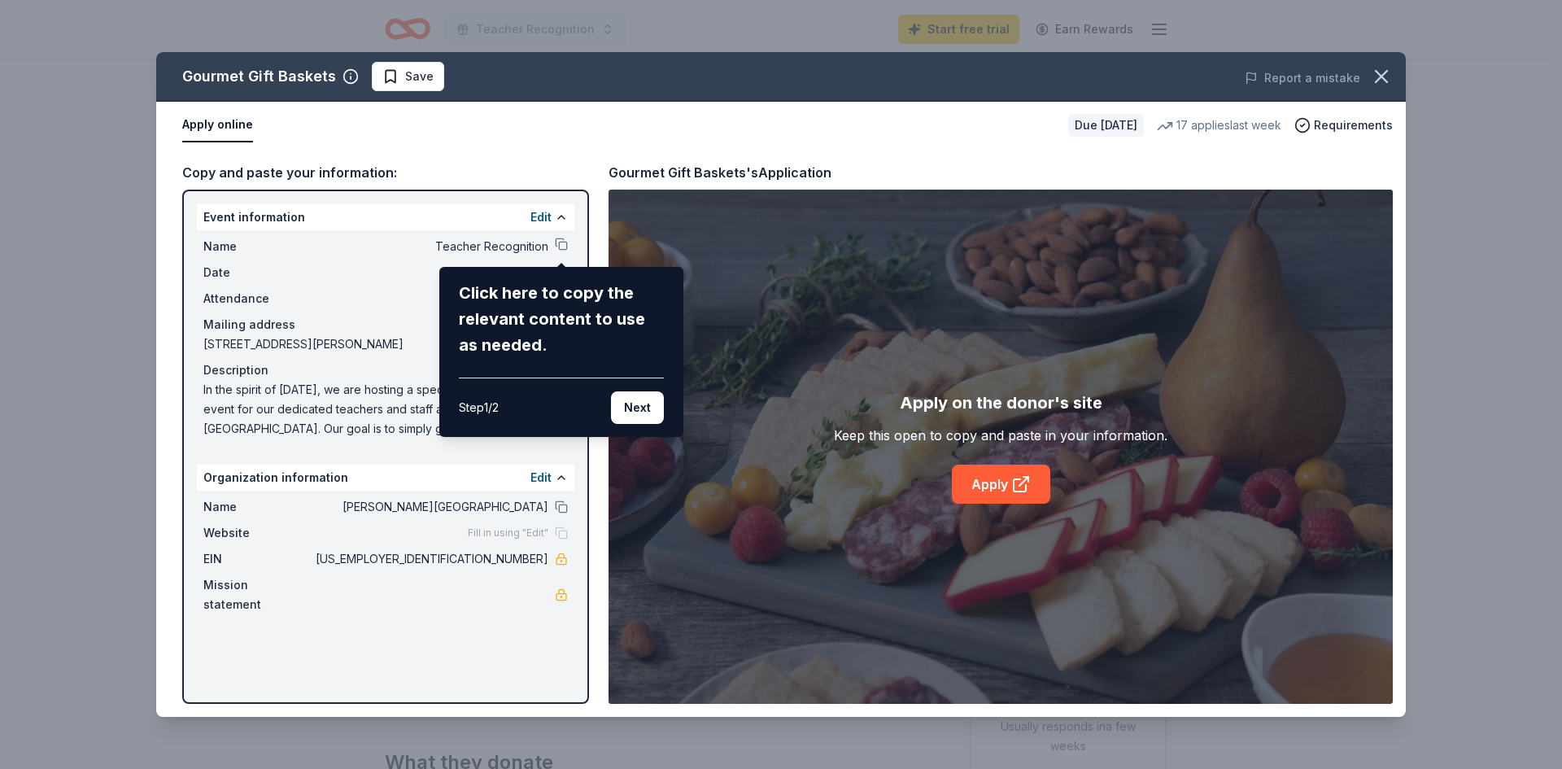
click at [560, 248] on div "Gourmet Gift Baskets Save Report a mistake Apply online Due [DATE] 17 applies l…" at bounding box center [780, 384] width 1249 height 665
click at [613, 410] on button "Next" at bounding box center [637, 407] width 53 height 33
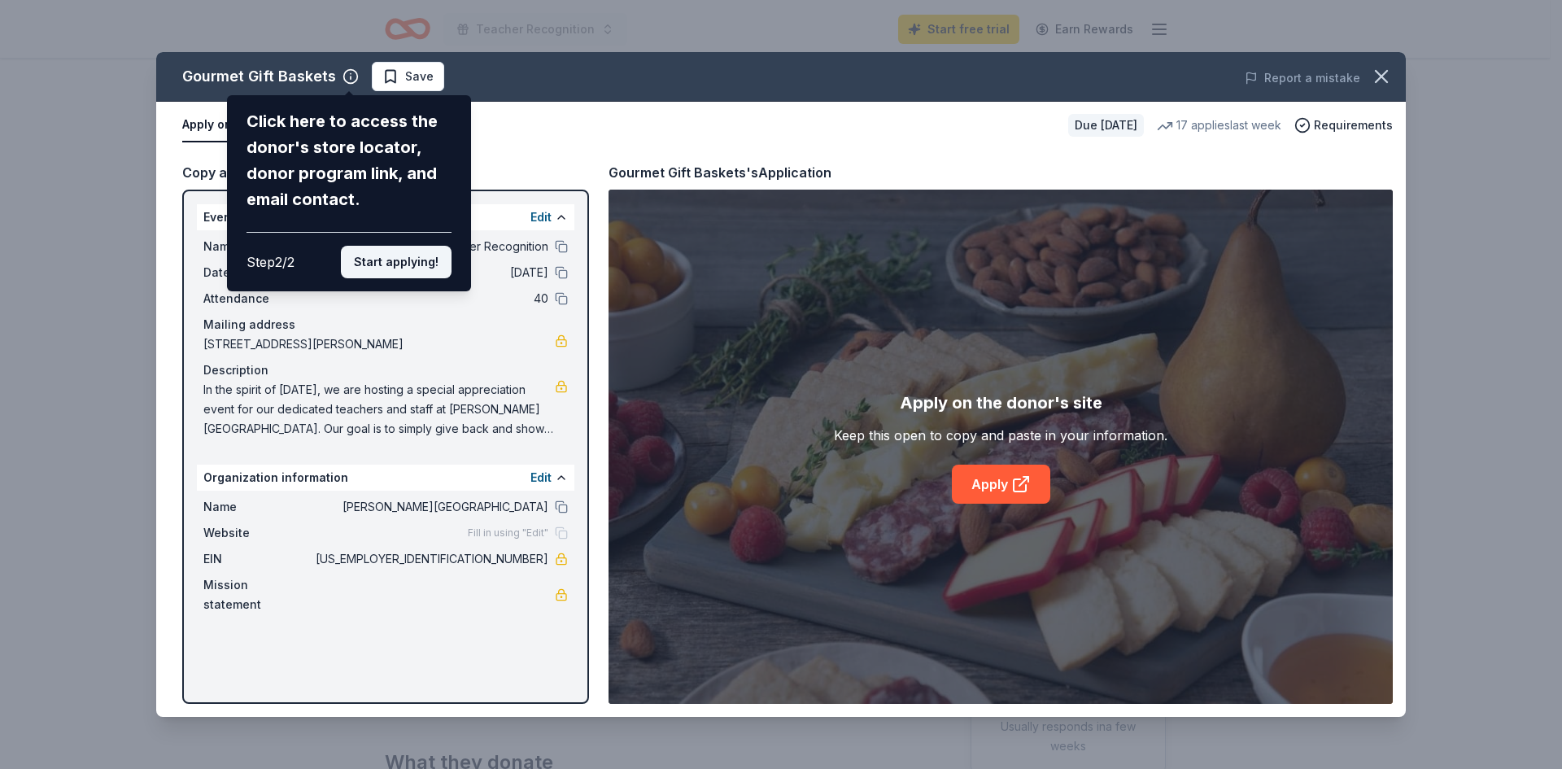
click at [378, 260] on button "Start applying!" at bounding box center [396, 262] width 111 height 33
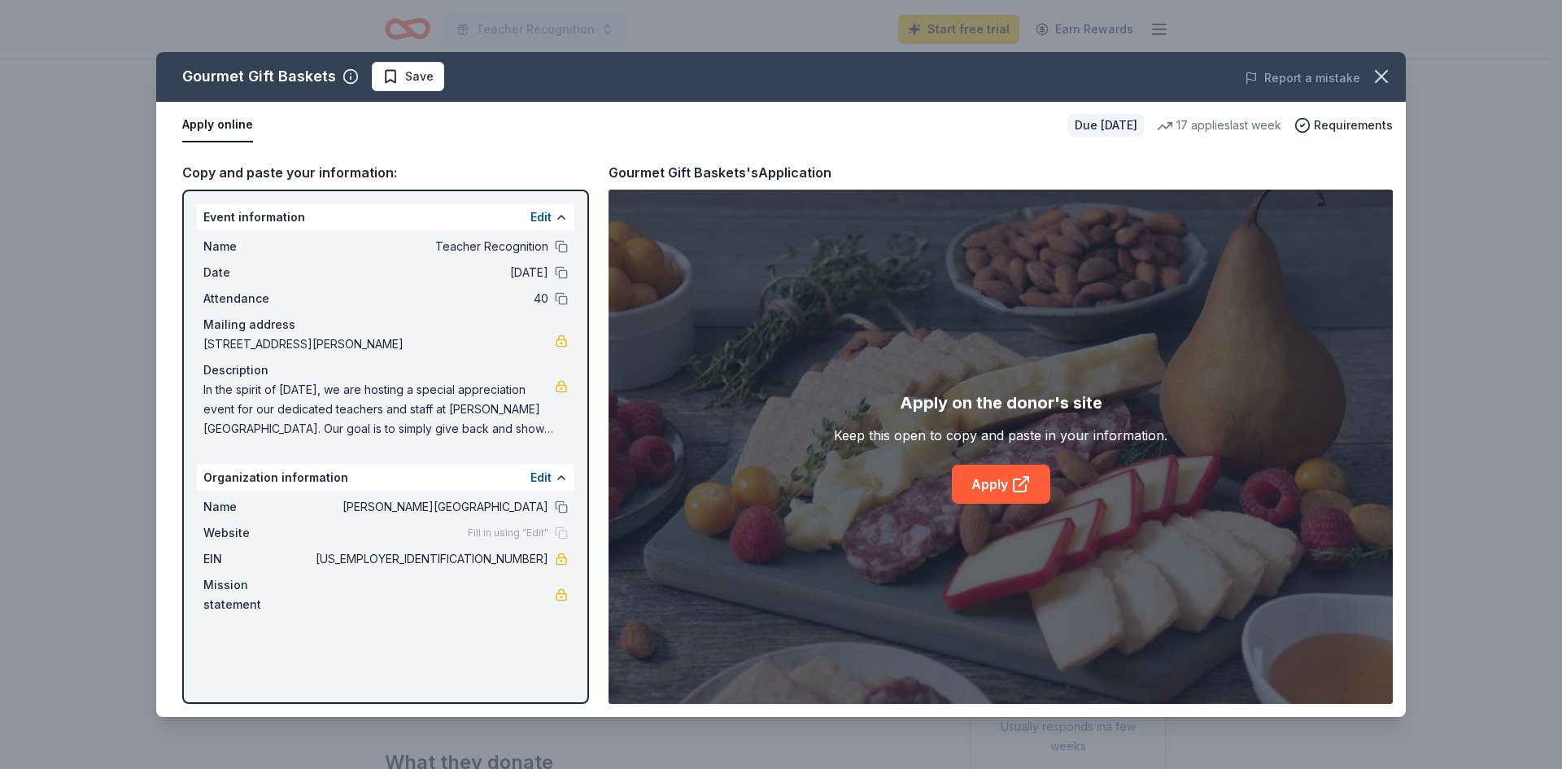
click at [558, 244] on div "Gourmet Gift Baskets Save Report a mistake Apply online Due [DATE] 17 applies l…" at bounding box center [780, 384] width 1249 height 665
click at [1003, 485] on link "Apply" at bounding box center [1001, 483] width 98 height 39
click at [242, 385] on span "In the spirit of [DATE], we are hosting a special appreciation event for our de…" at bounding box center [378, 409] width 351 height 59
drag, startPoint x: 203, startPoint y: 389, endPoint x: 494, endPoint y: 440, distance: 295.7
click at [494, 440] on div "Name Teacher Recognition Date [DATE] Attendance 40 Mailing address [STREET_ADDR…" at bounding box center [385, 337] width 377 height 215
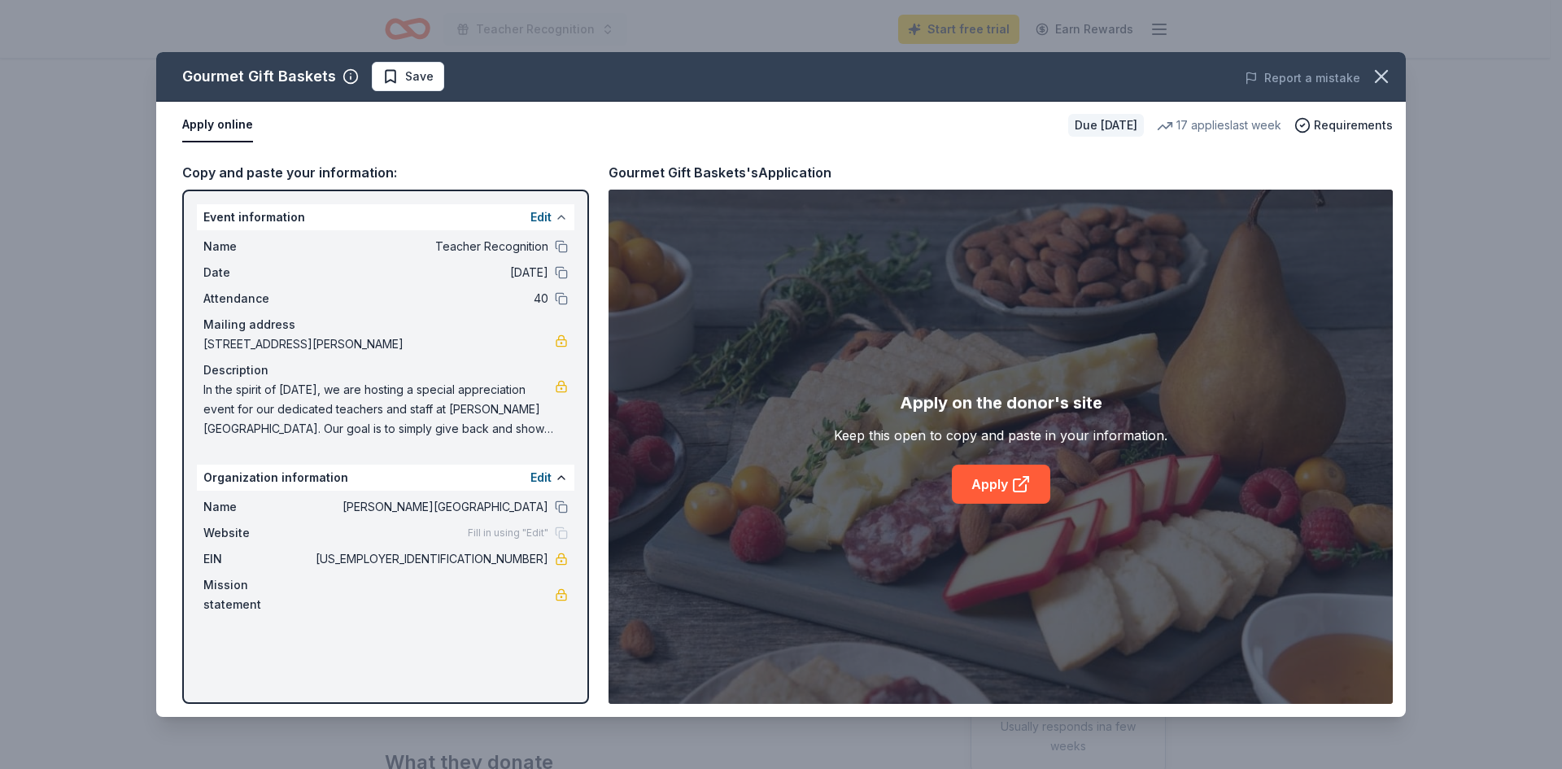
click at [556, 218] on button at bounding box center [561, 217] width 13 height 13
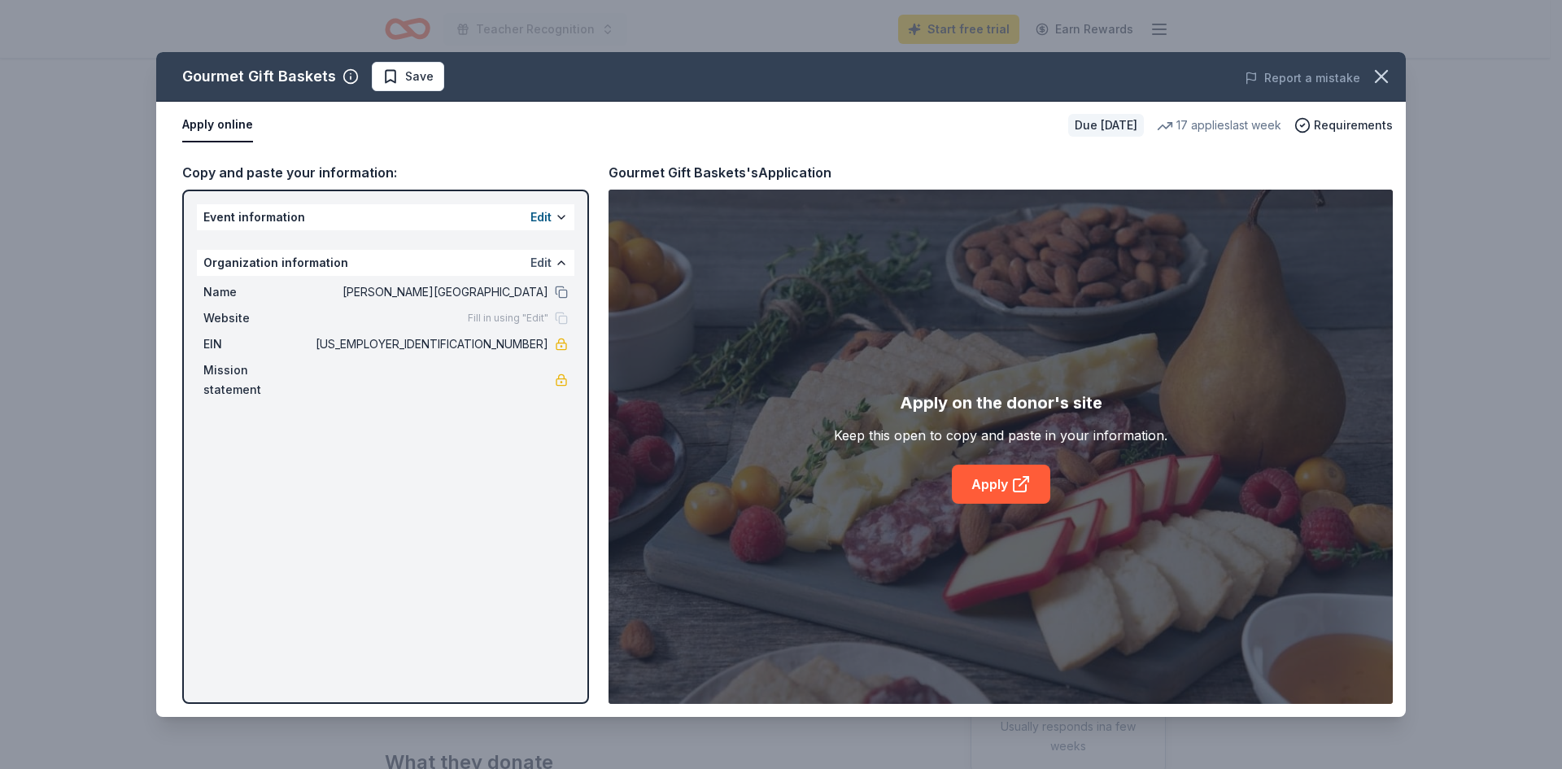
click at [539, 267] on button "Edit" at bounding box center [540, 263] width 21 height 20
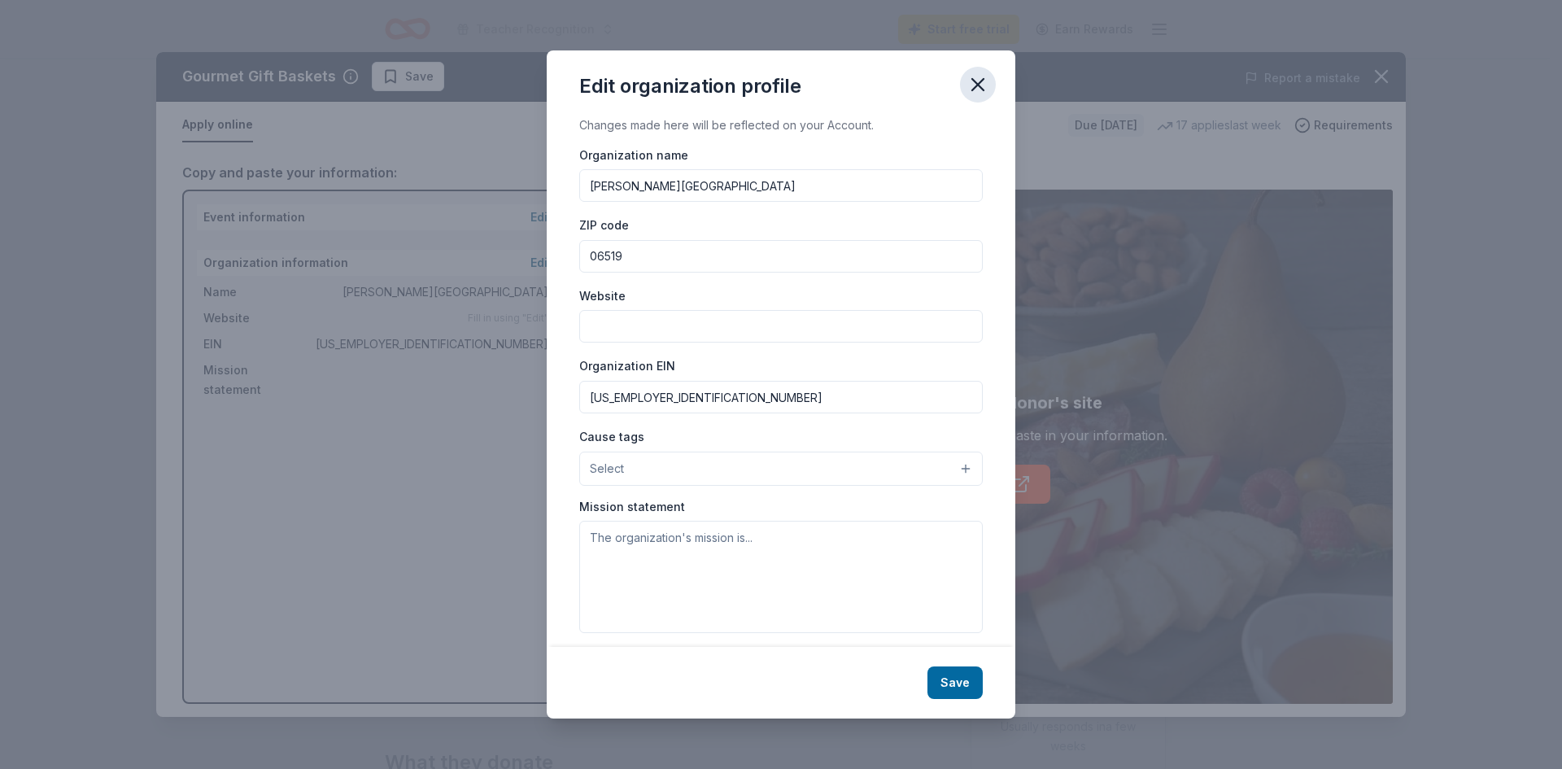
click at [974, 81] on icon "button" at bounding box center [977, 84] width 11 height 11
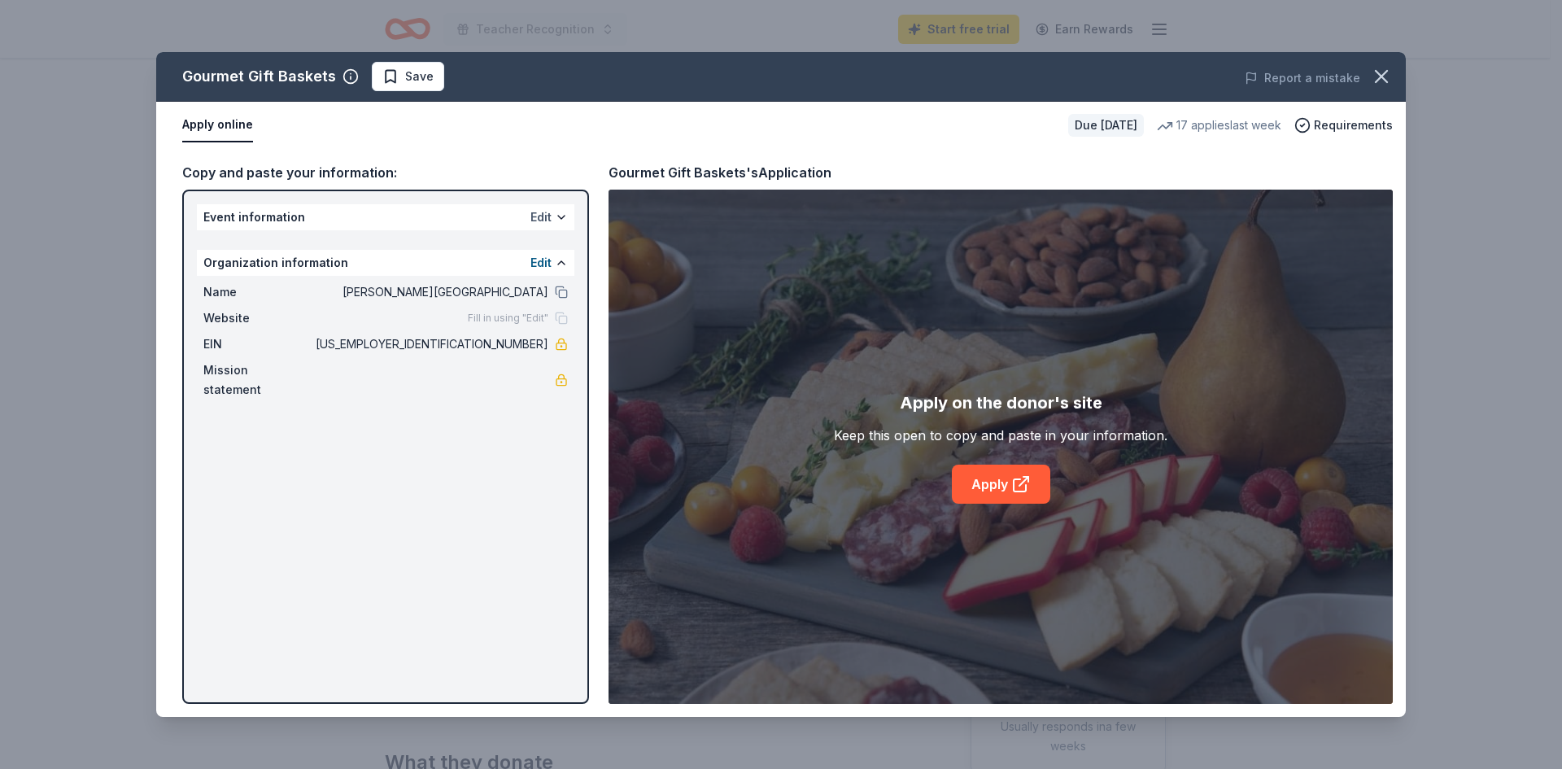
click at [537, 211] on button "Edit" at bounding box center [540, 217] width 21 height 20
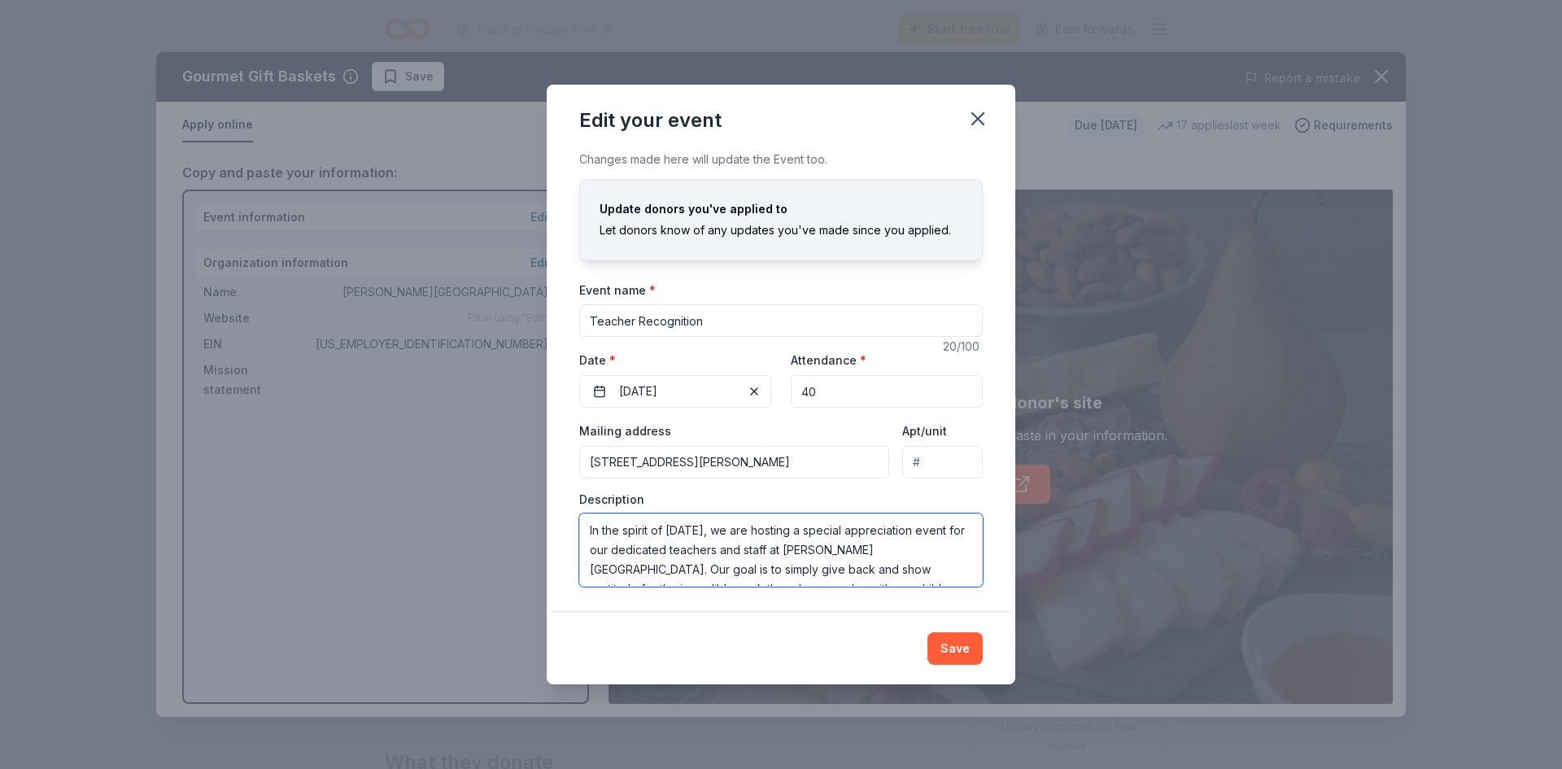
scroll to position [78, 0]
drag, startPoint x: 586, startPoint y: 532, endPoint x: 740, endPoint y: 583, distance: 162.1
click at [740, 583] on textarea "In the spirit of [DATE], we are hosting a special appreciation event for our de…" at bounding box center [780, 549] width 403 height 73
